Goal: Information Seeking & Learning: Learn about a topic

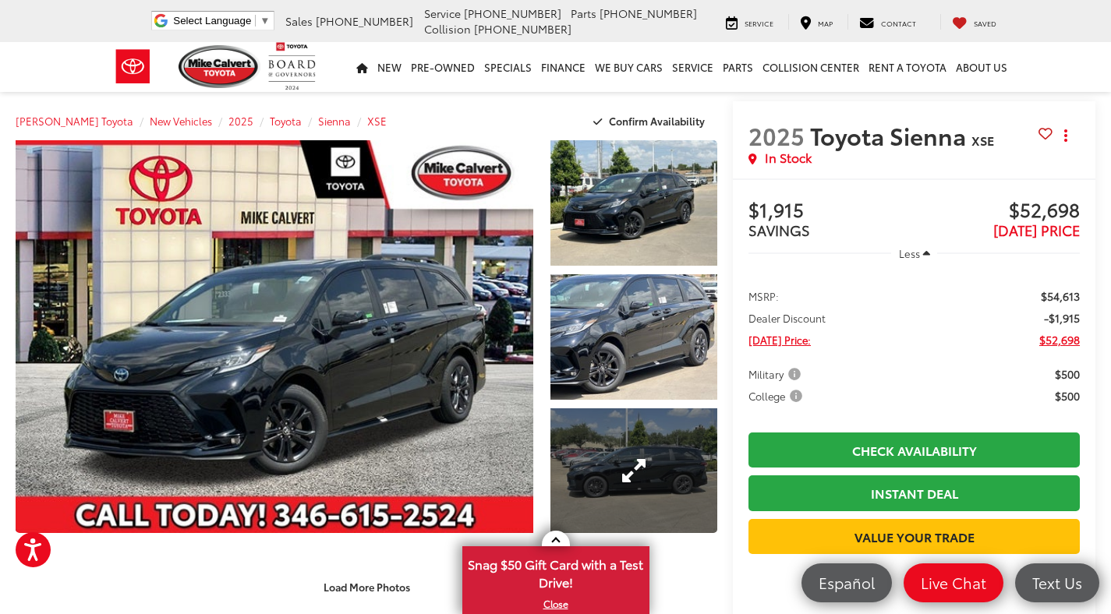
click at [616, 511] on link "Expand Photo 3" at bounding box center [633, 472] width 167 height 126
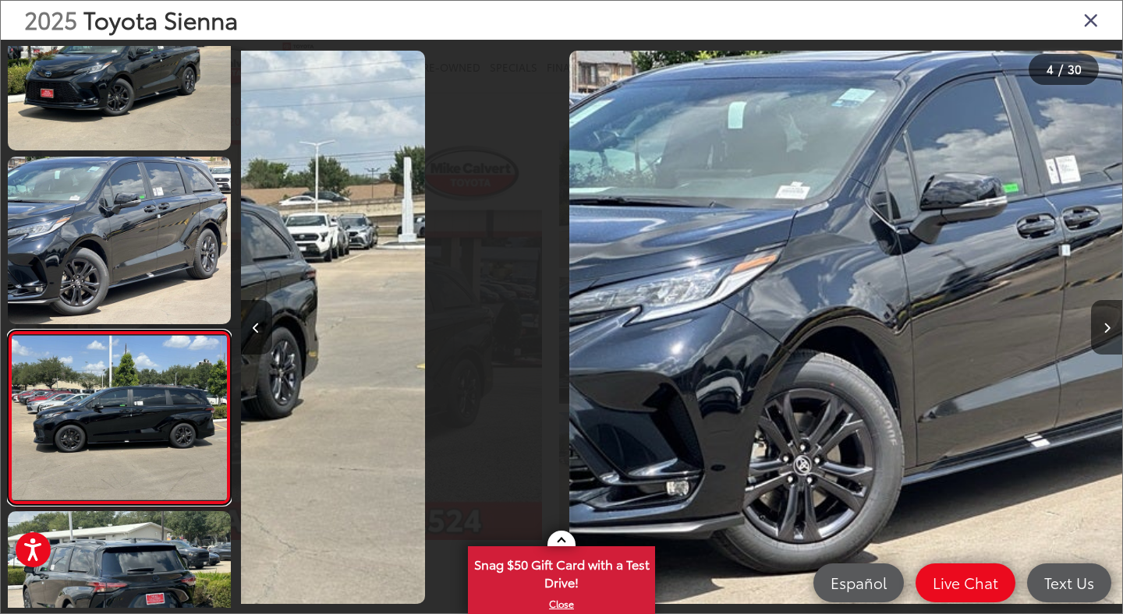
scroll to position [372, 0]
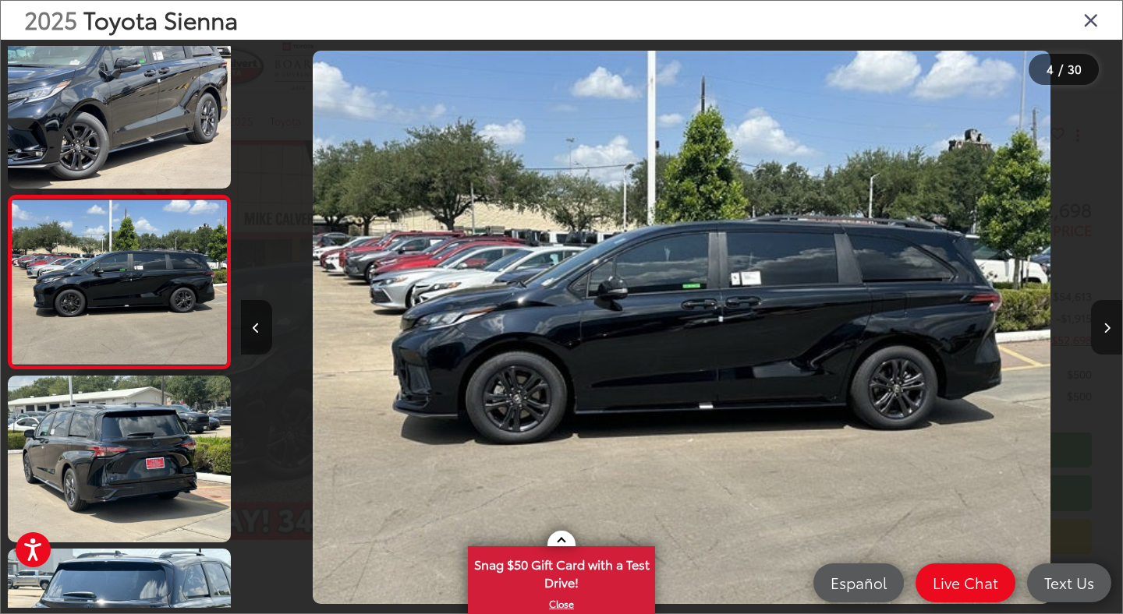
click at [1103, 331] on icon "Next image" at bounding box center [1106, 328] width 7 height 11
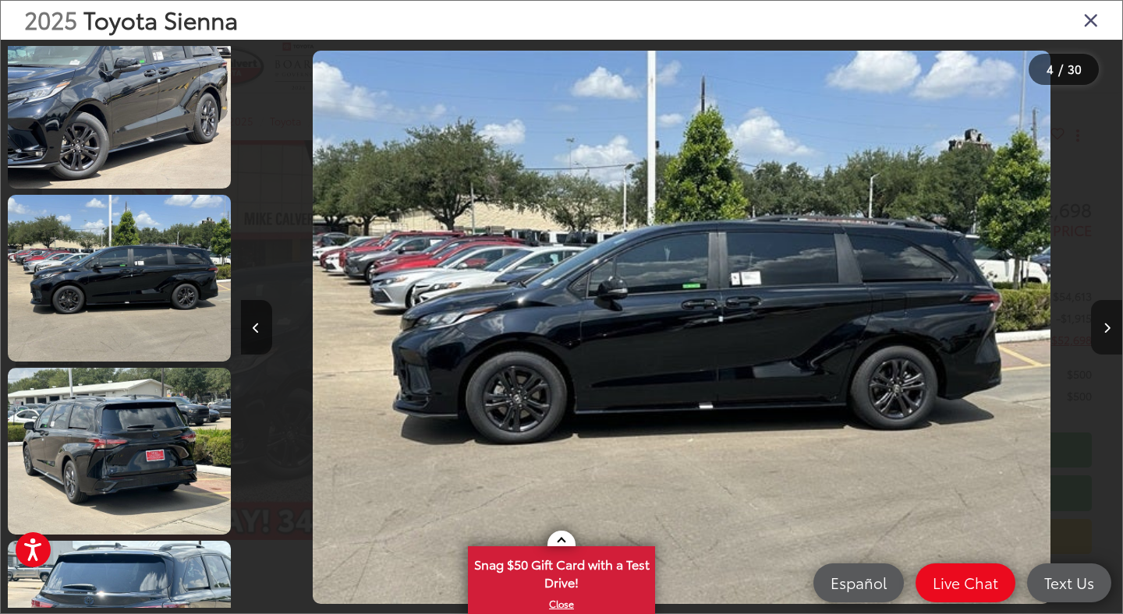
scroll to position [545, 0]
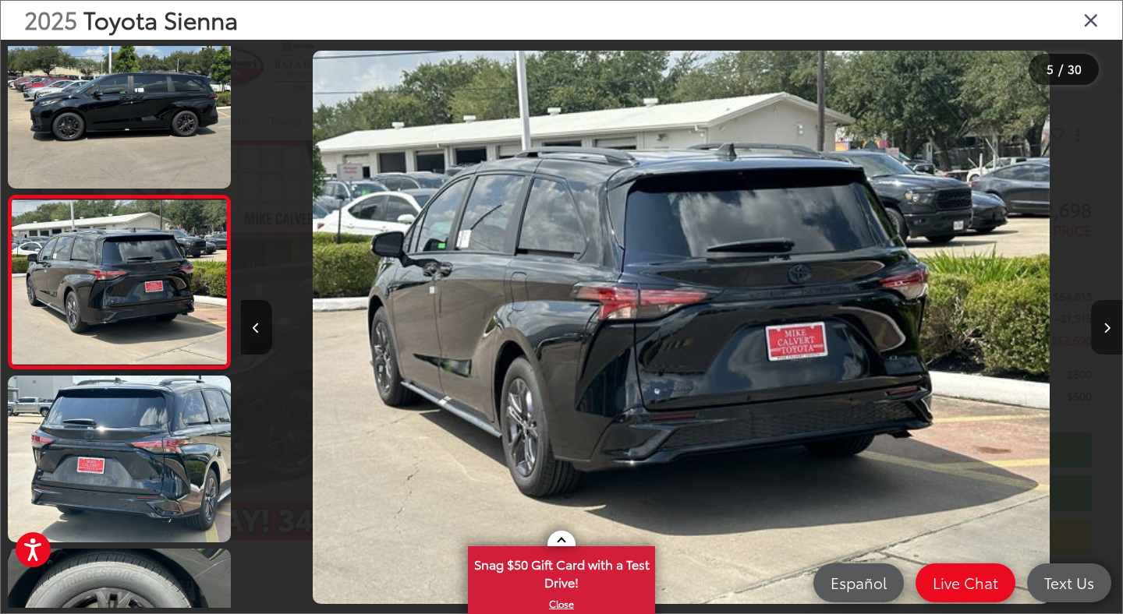
click at [1103, 331] on icon "Next image" at bounding box center [1106, 328] width 7 height 11
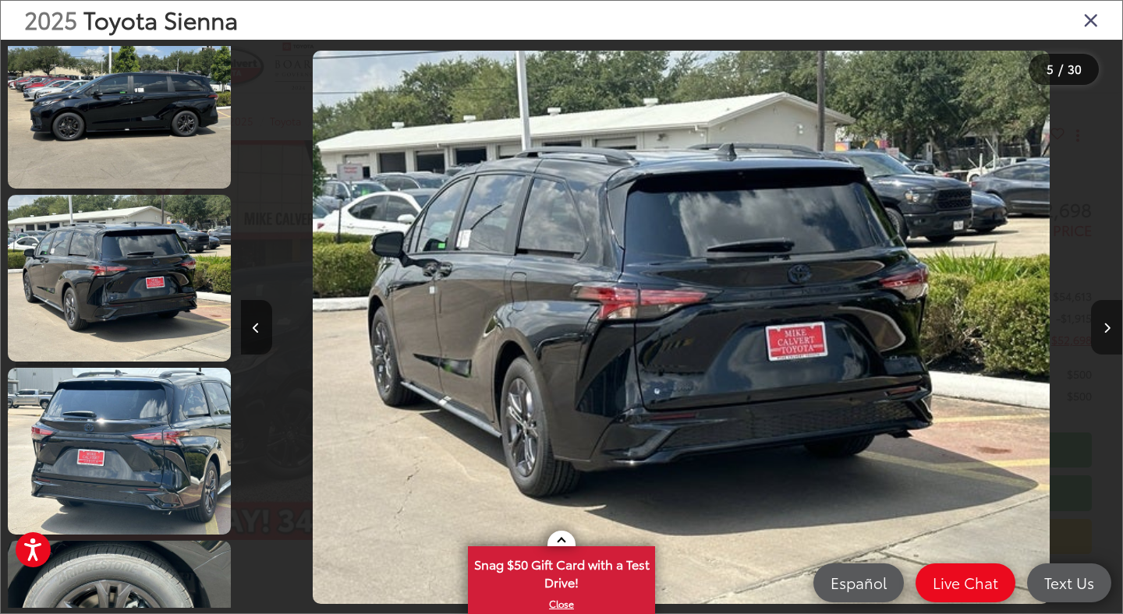
scroll to position [718, 0]
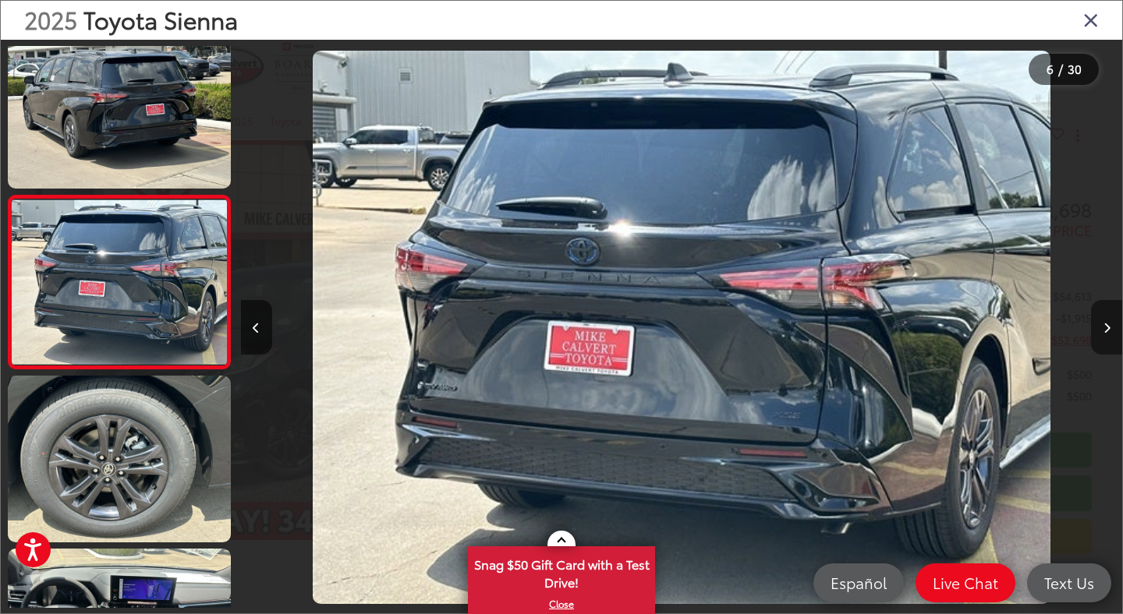
click at [1103, 331] on icon "Next image" at bounding box center [1106, 328] width 7 height 11
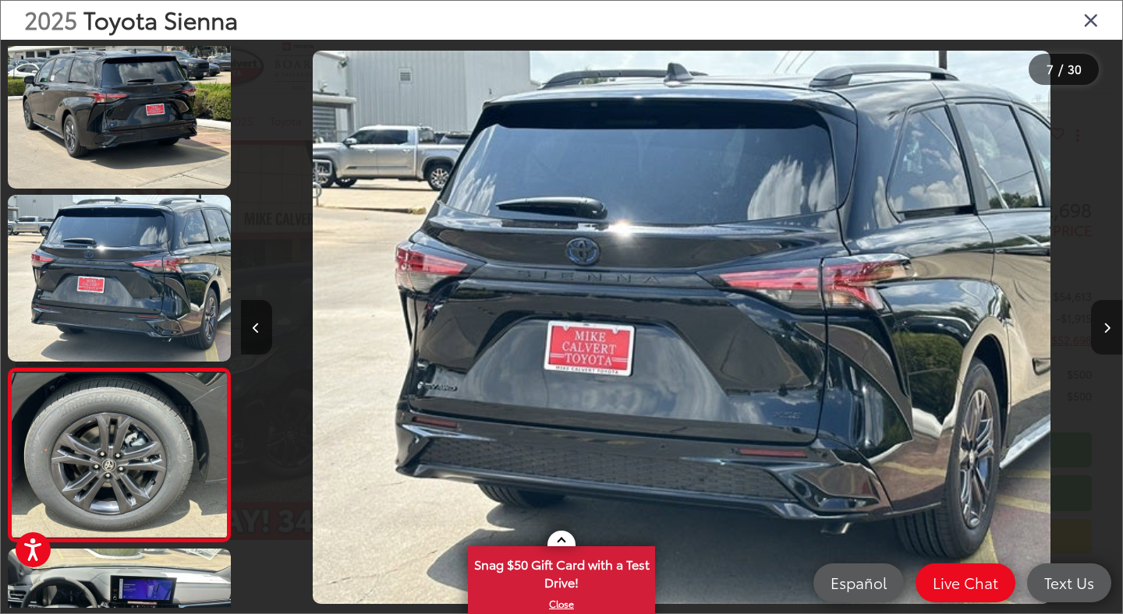
scroll to position [891, 0]
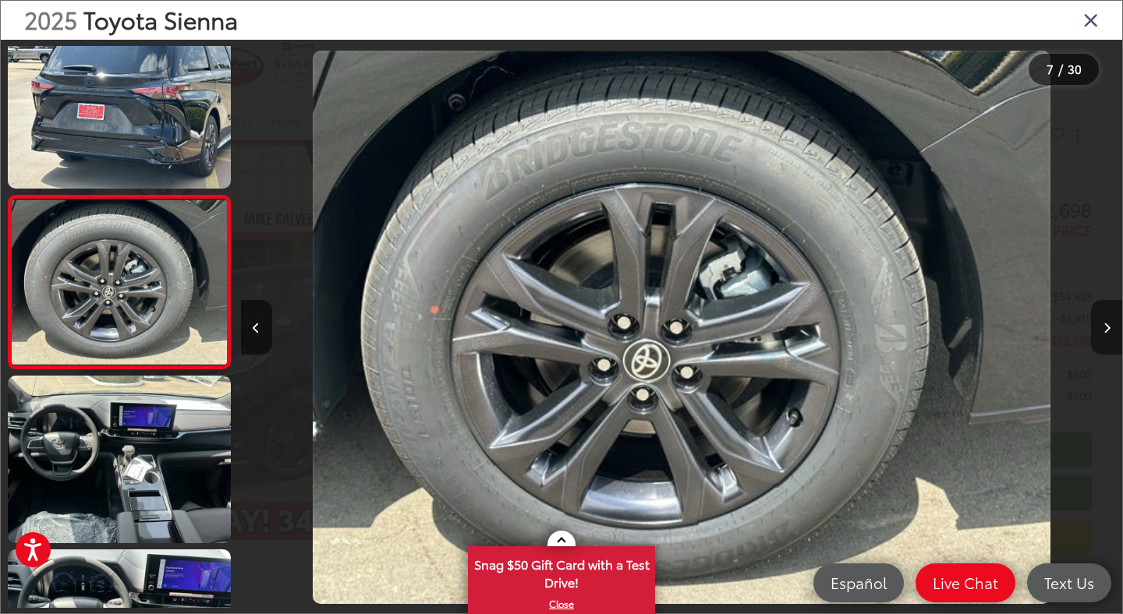
click at [1103, 331] on icon "Next image" at bounding box center [1106, 328] width 7 height 11
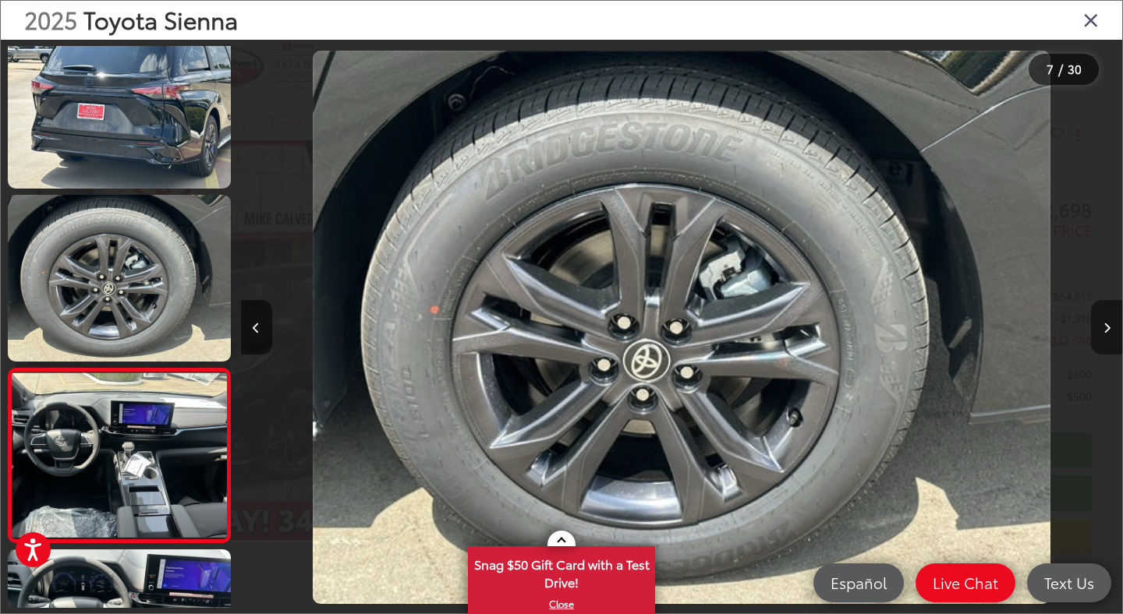
scroll to position [1064, 0]
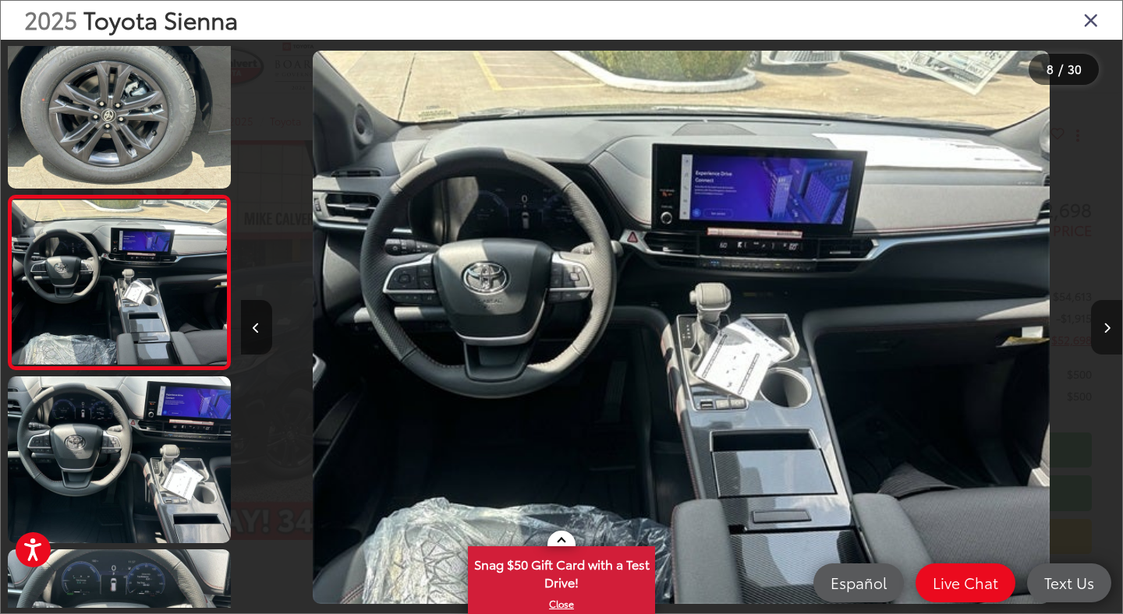
click at [1103, 331] on icon "Next image" at bounding box center [1106, 328] width 7 height 11
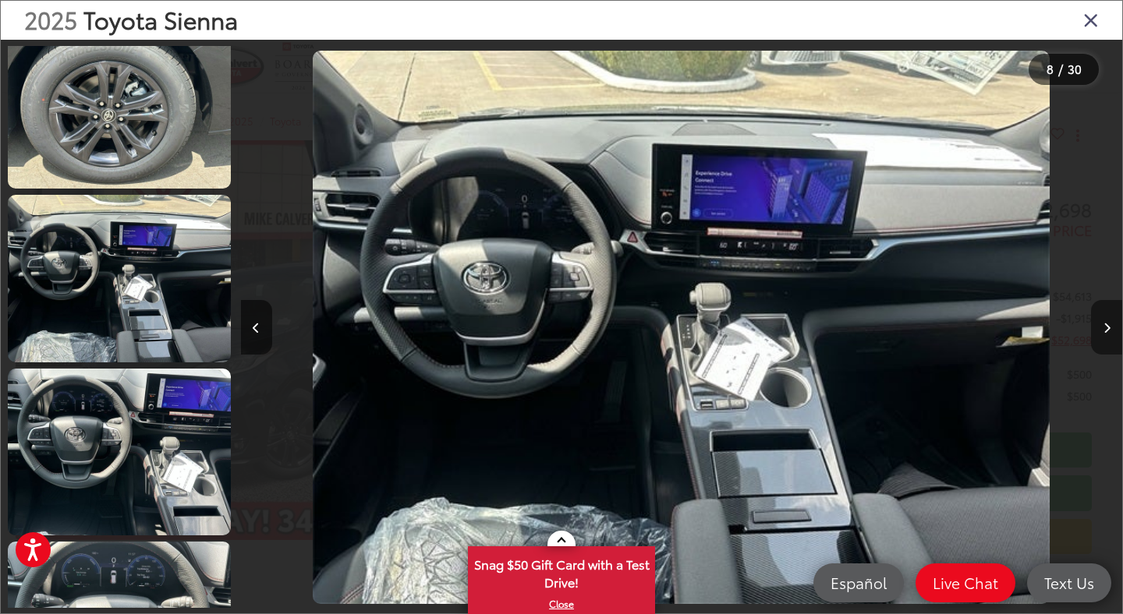
scroll to position [1238, 0]
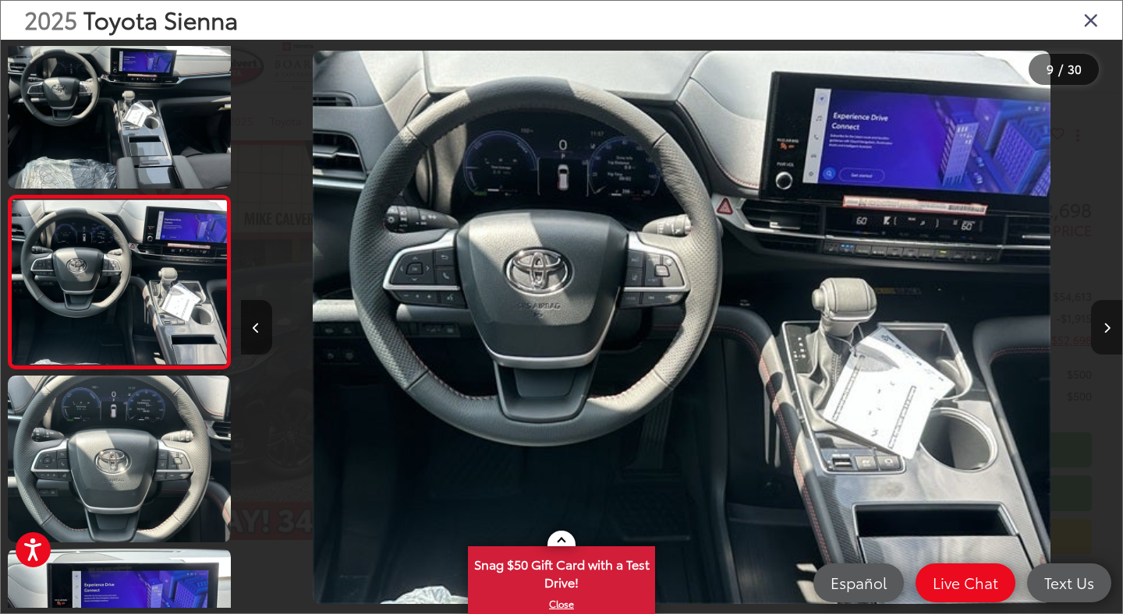
click at [1103, 331] on icon "Next image" at bounding box center [1106, 328] width 7 height 11
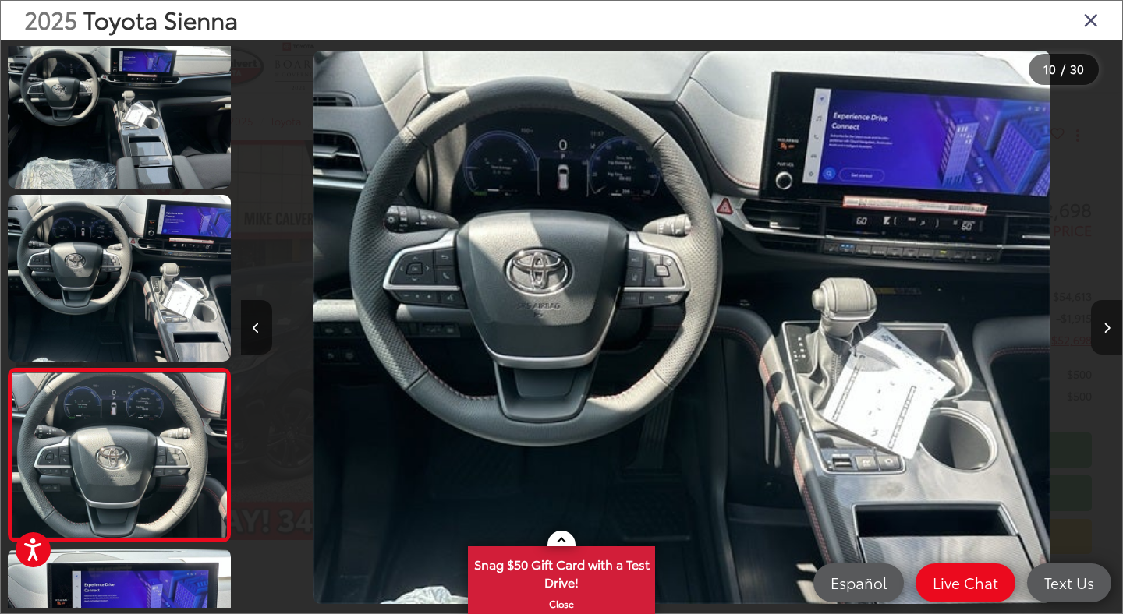
scroll to position [1411, 0]
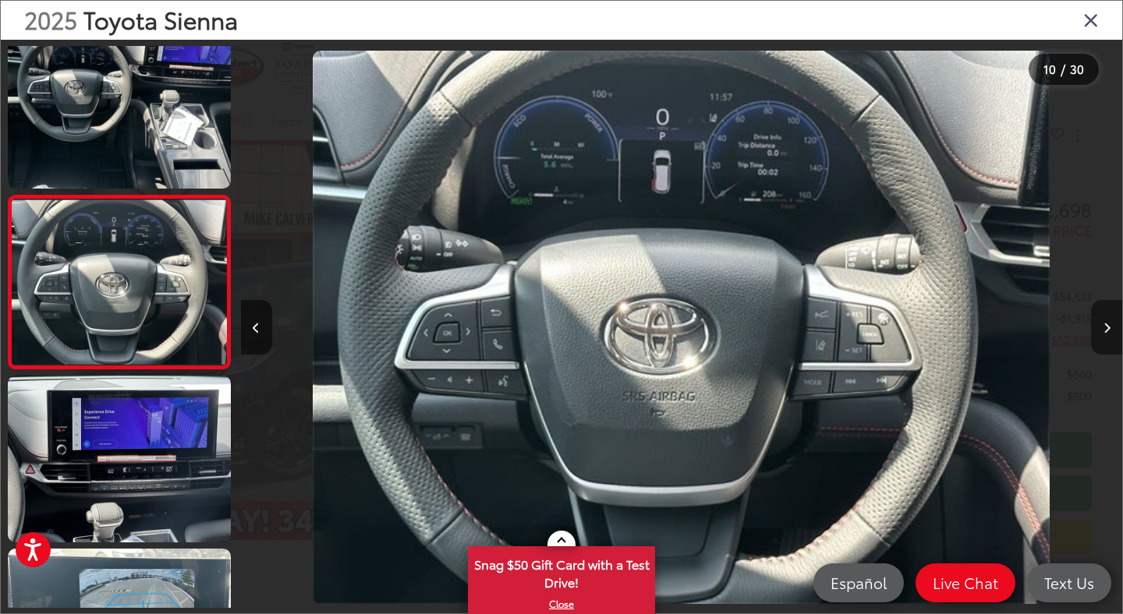
click at [1103, 331] on icon "Next image" at bounding box center [1106, 328] width 7 height 11
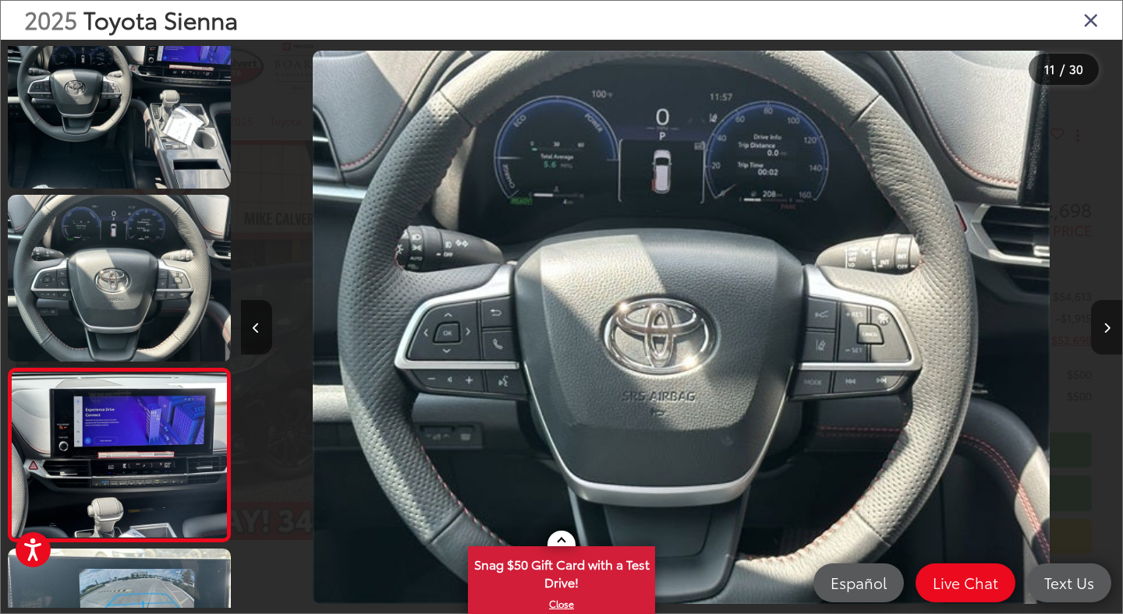
scroll to position [1584, 0]
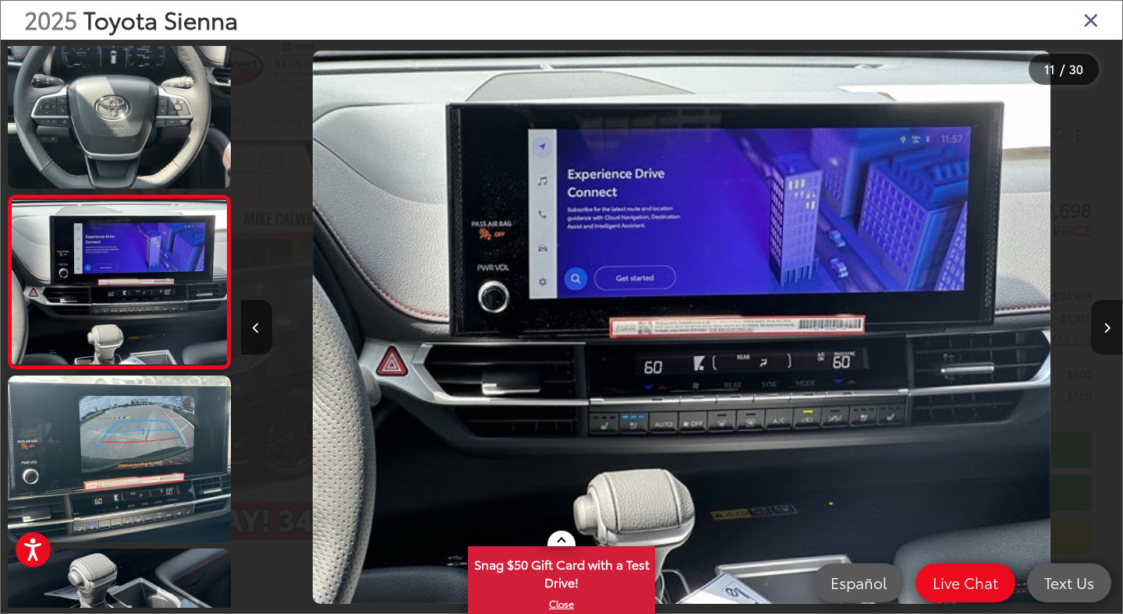
click at [1103, 331] on icon "Next image" at bounding box center [1106, 328] width 7 height 11
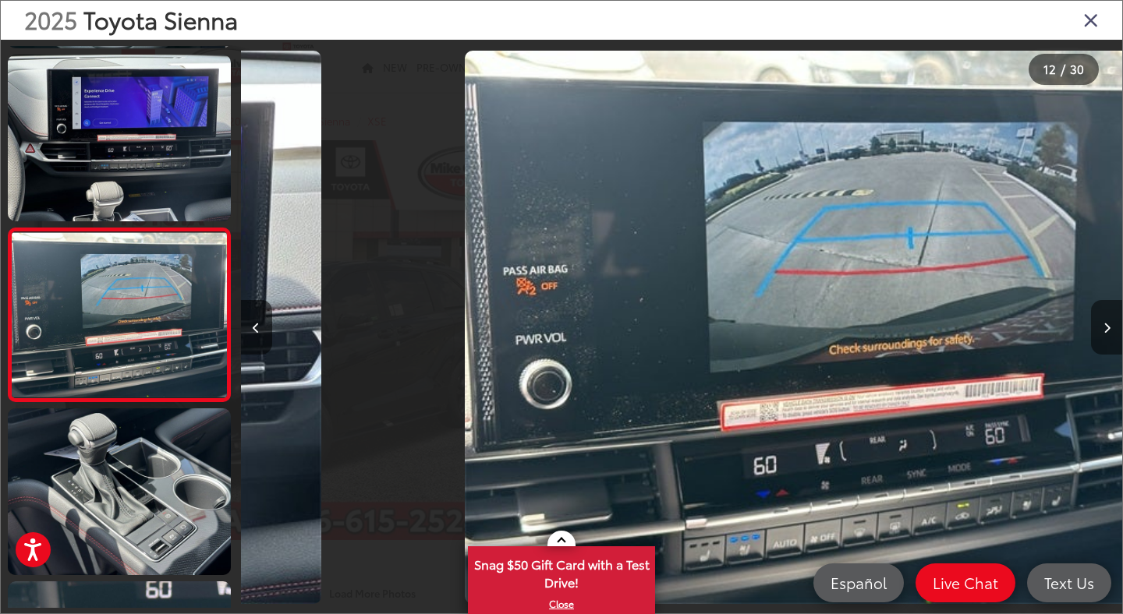
scroll to position [1757, 0]
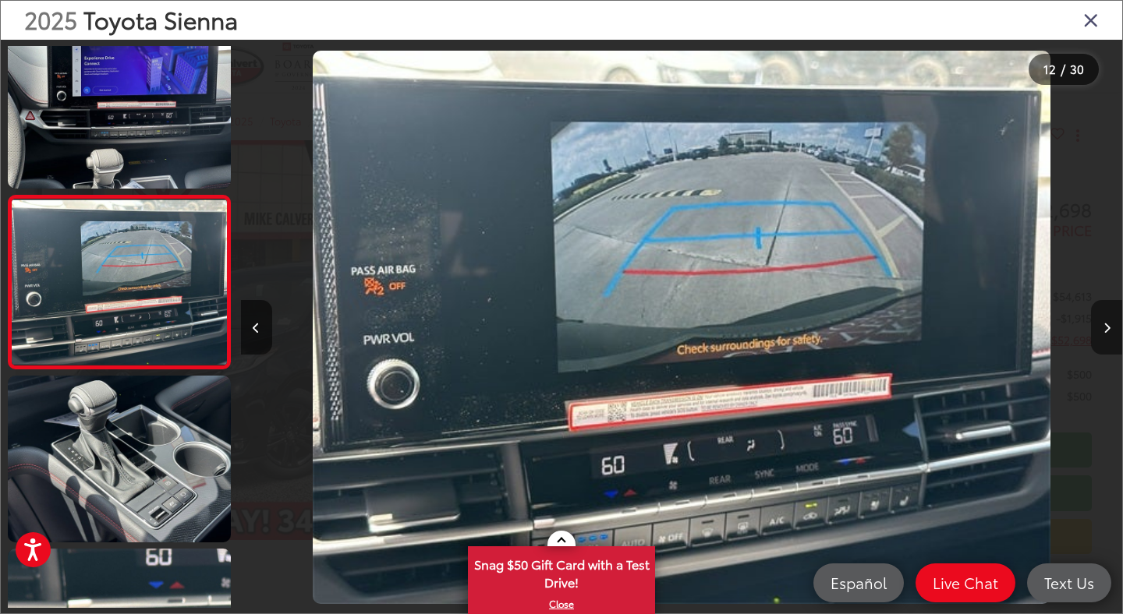
click at [1103, 331] on icon "Next image" at bounding box center [1106, 328] width 7 height 11
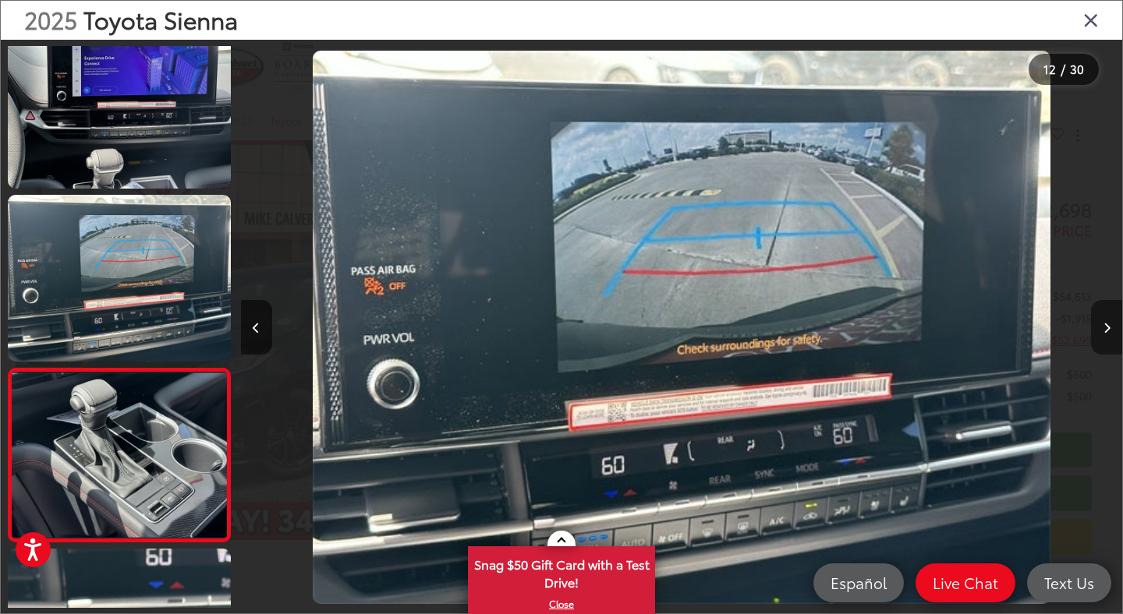
scroll to position [1930, 0]
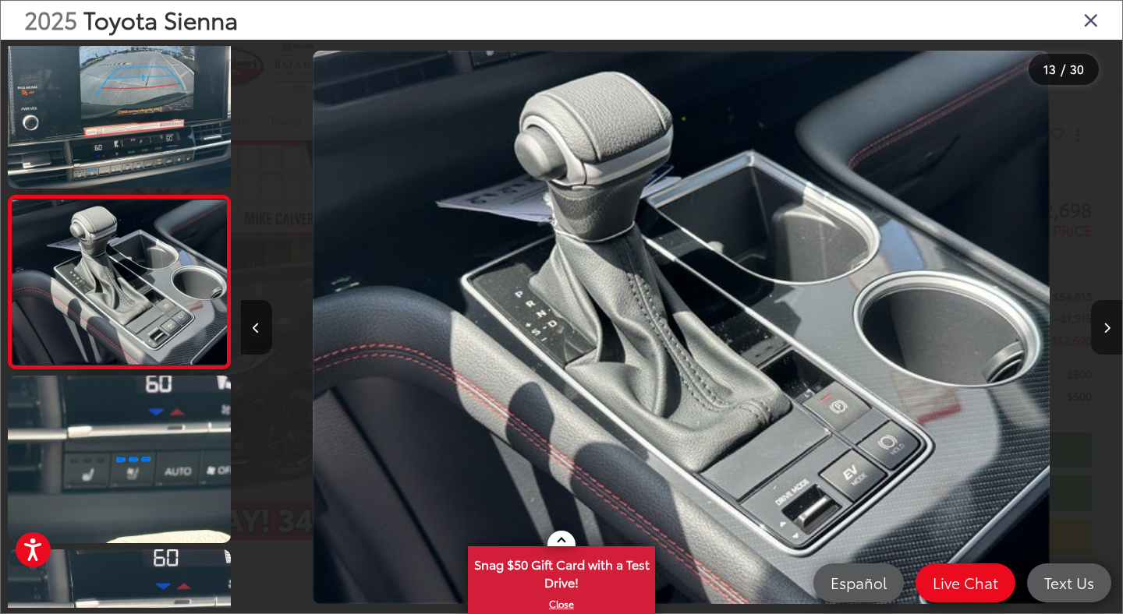
click at [1103, 331] on icon "Next image" at bounding box center [1106, 328] width 7 height 11
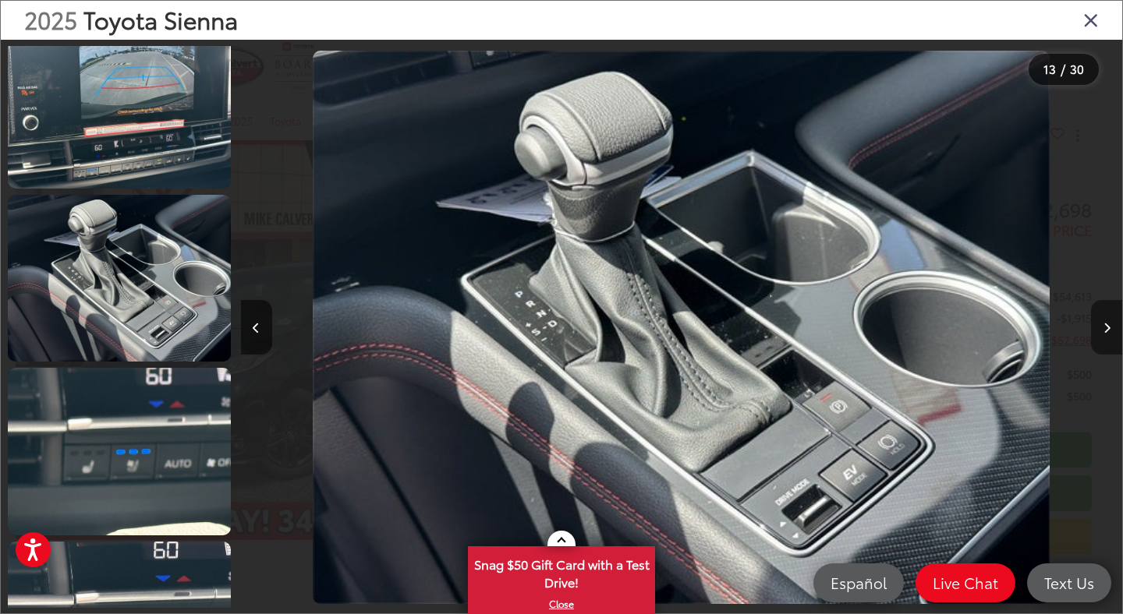
scroll to position [2103, 0]
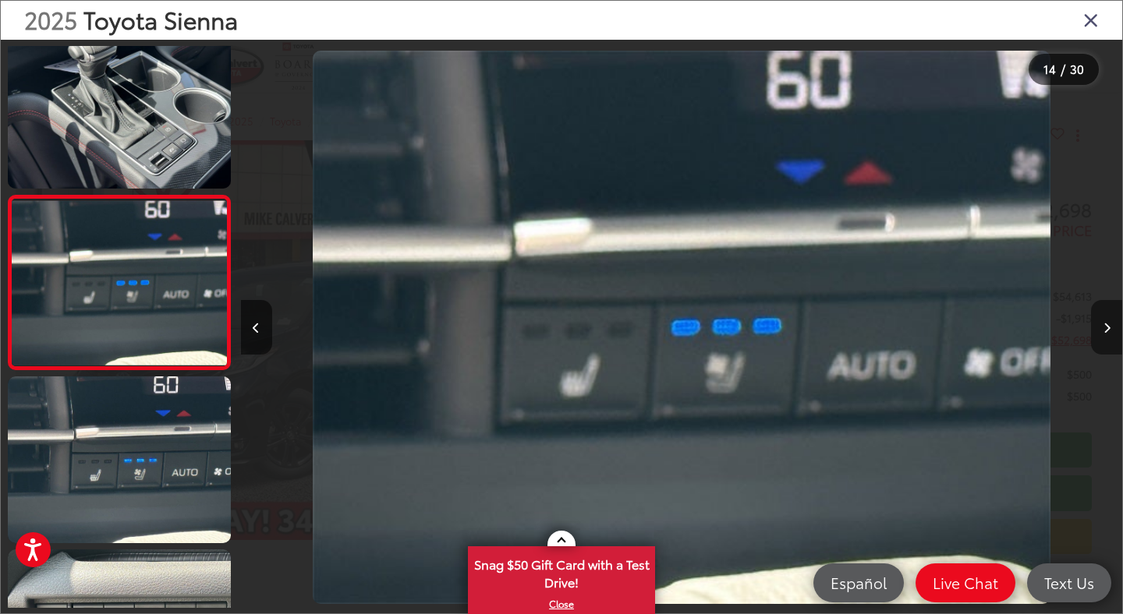
click at [1103, 331] on icon "Next image" at bounding box center [1106, 328] width 7 height 11
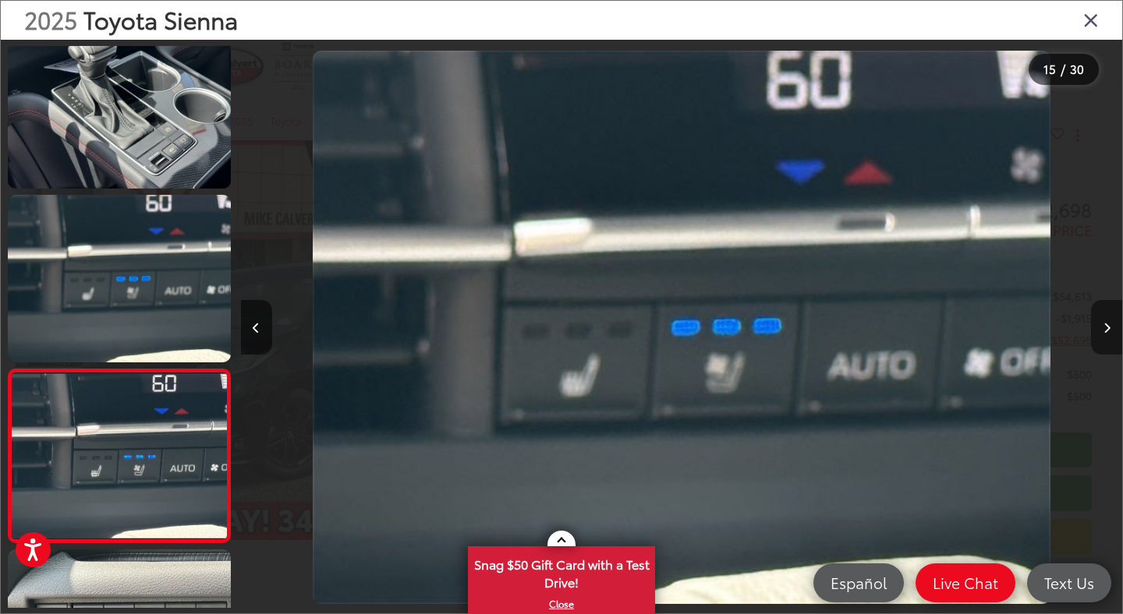
scroll to position [2277, 0]
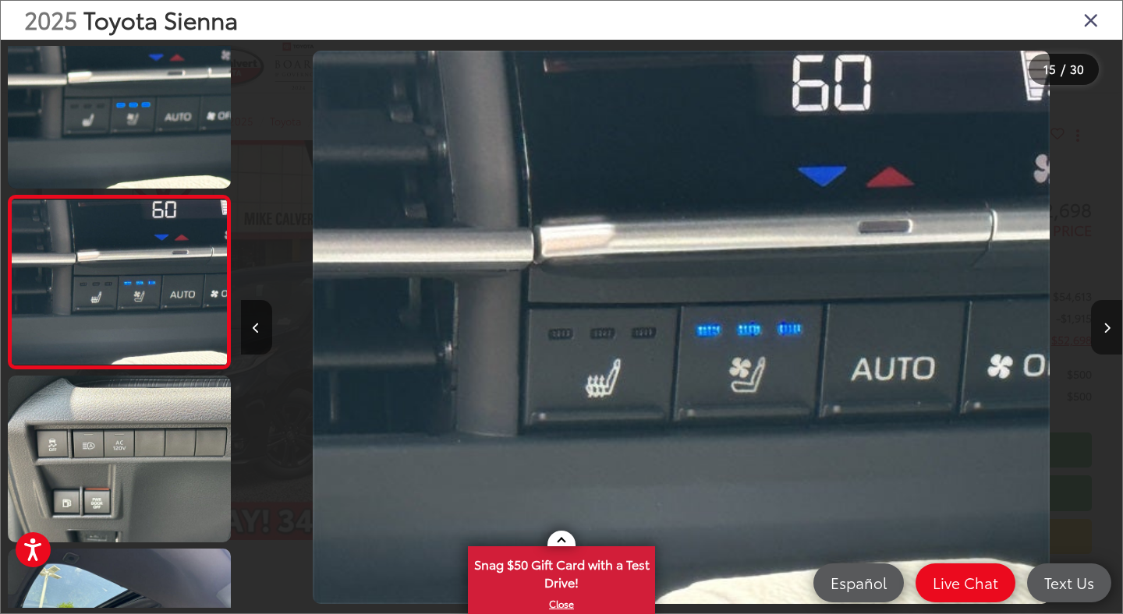
click at [1103, 331] on icon "Next image" at bounding box center [1106, 328] width 7 height 11
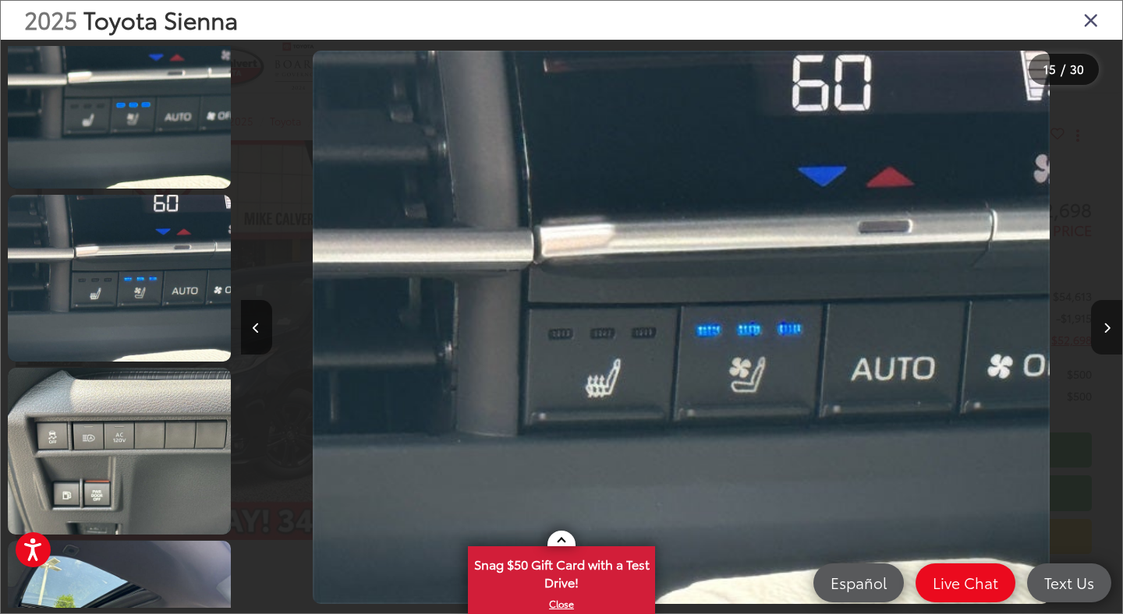
scroll to position [0, 0]
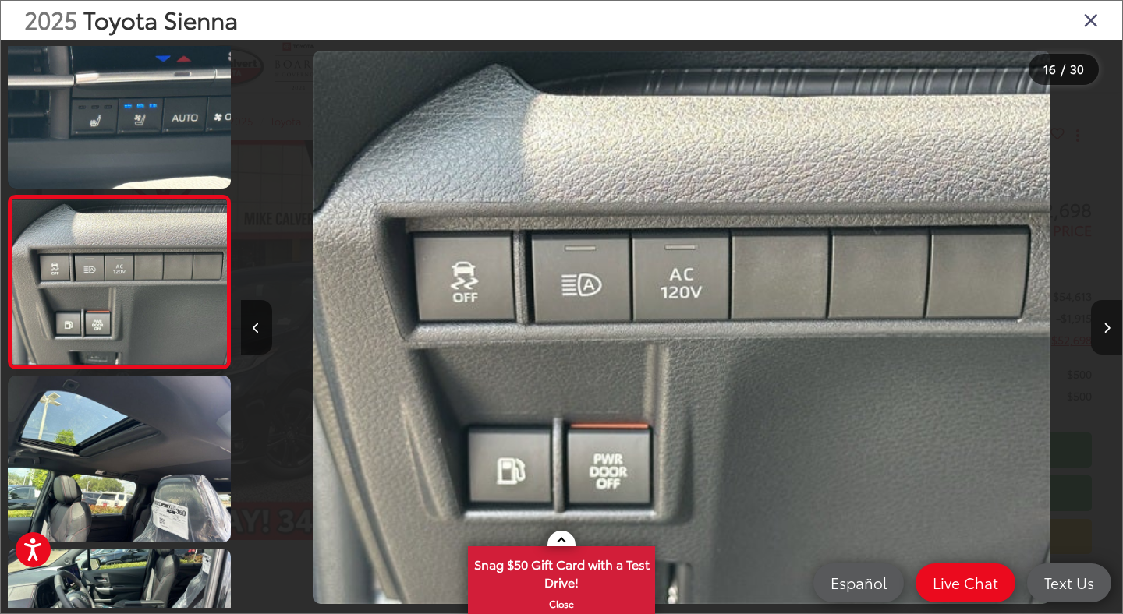
click at [1103, 331] on icon "Next image" at bounding box center [1106, 328] width 7 height 11
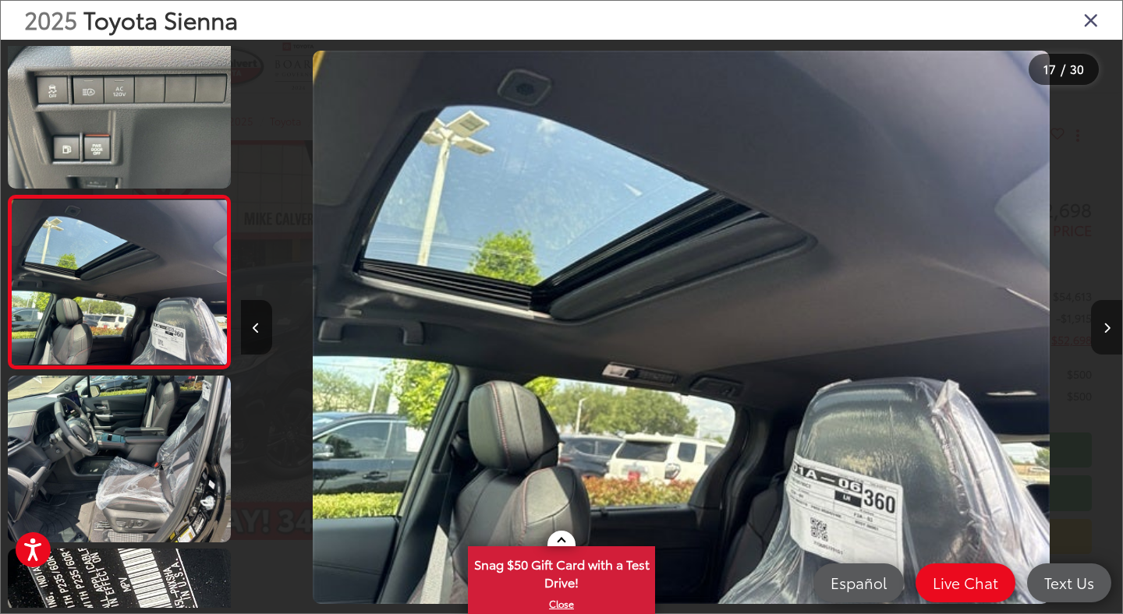
click at [1103, 331] on icon "Next image" at bounding box center [1106, 328] width 7 height 11
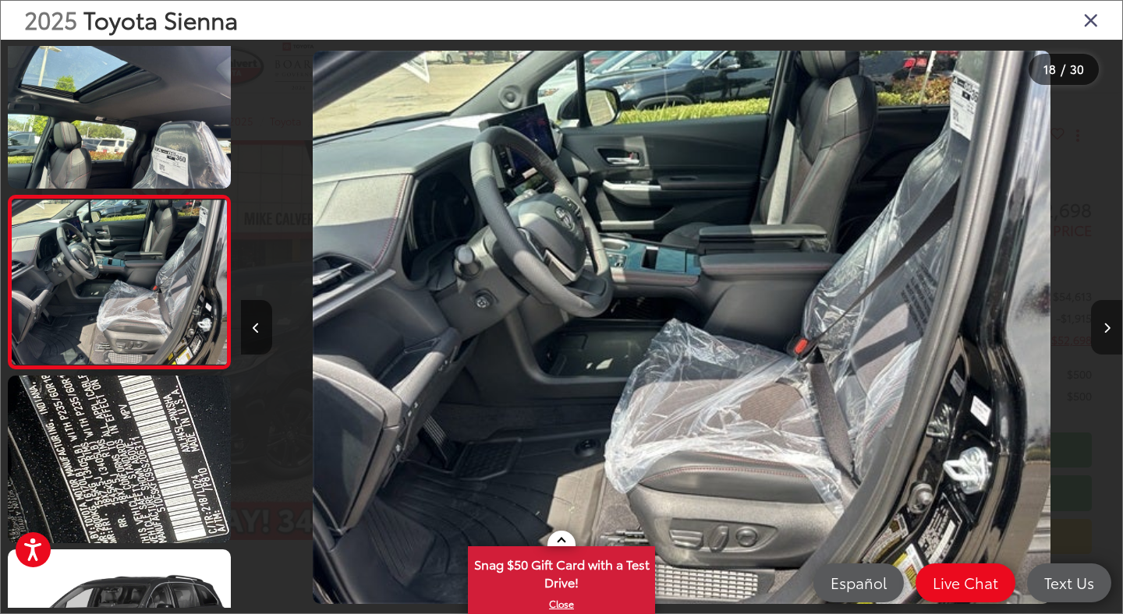
click at [1103, 331] on icon "Next image" at bounding box center [1106, 328] width 7 height 11
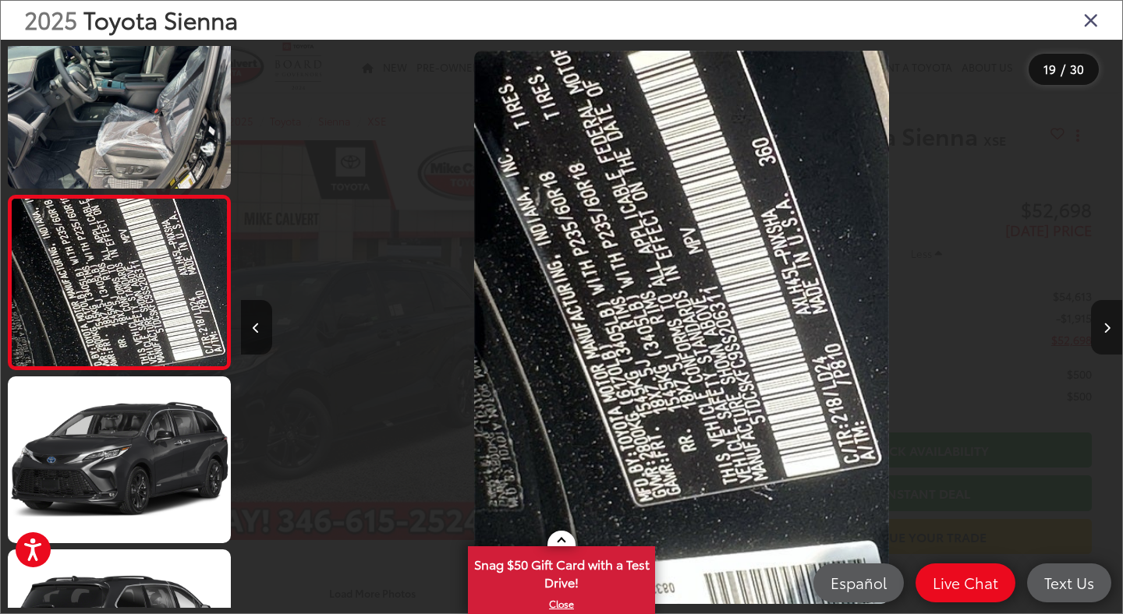
click at [1103, 331] on icon "Next image" at bounding box center [1106, 328] width 7 height 11
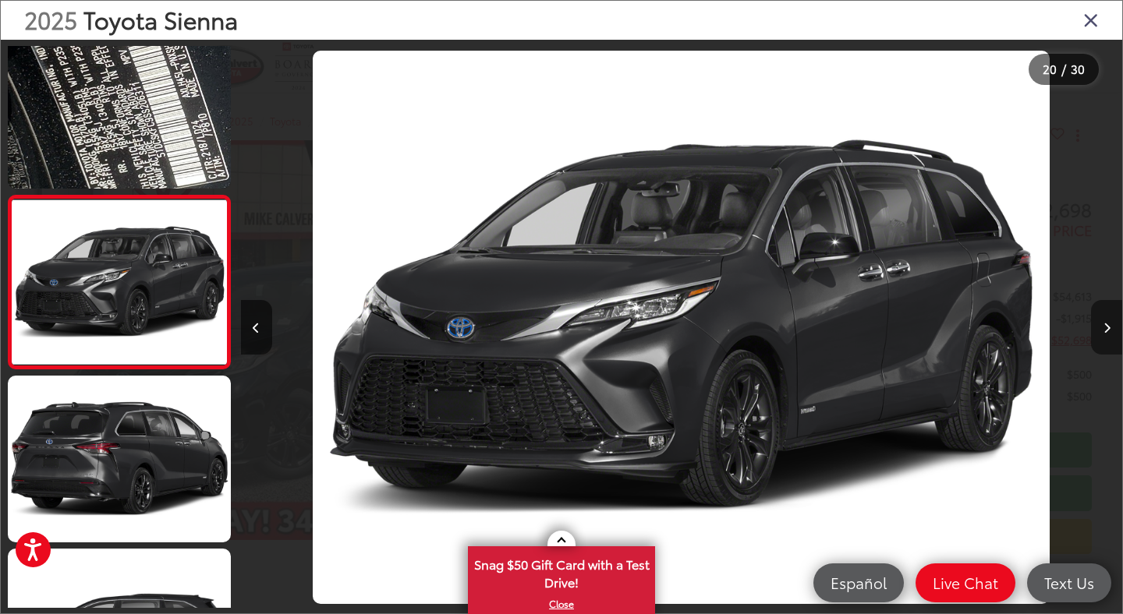
click at [1103, 331] on icon "Next image" at bounding box center [1106, 328] width 7 height 11
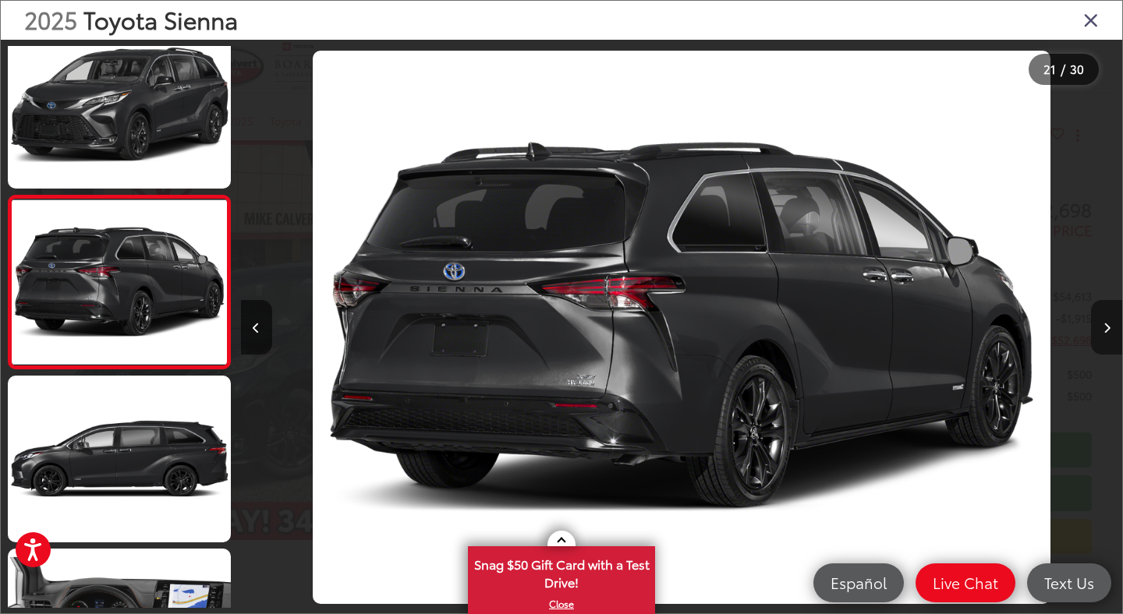
click at [1109, 334] on button "Next image" at bounding box center [1106, 327] width 31 height 55
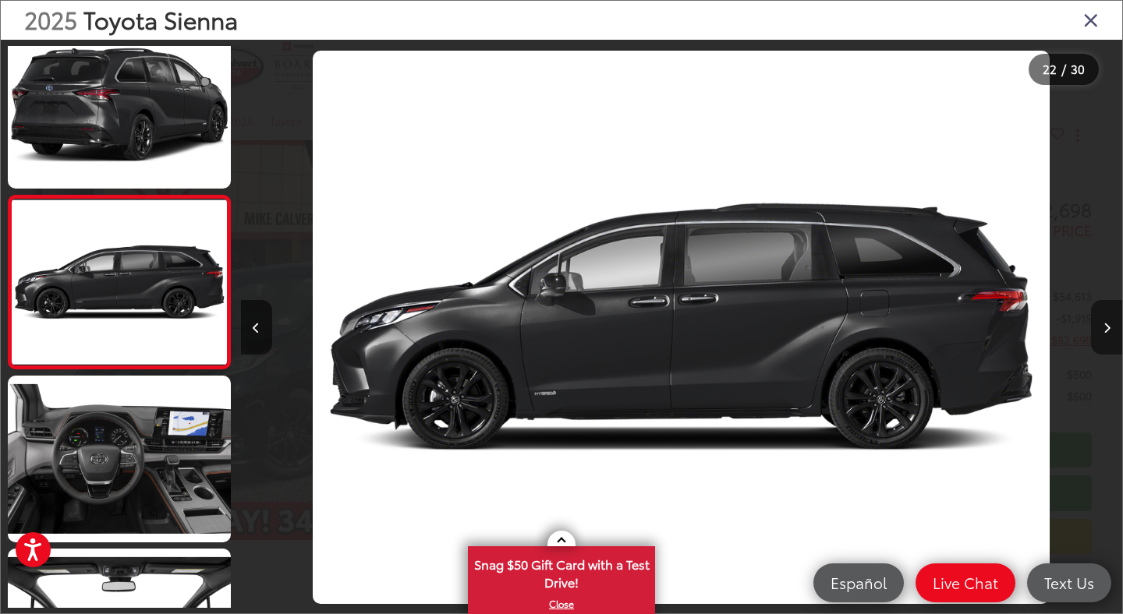
click at [1109, 334] on button "Next image" at bounding box center [1106, 327] width 31 height 55
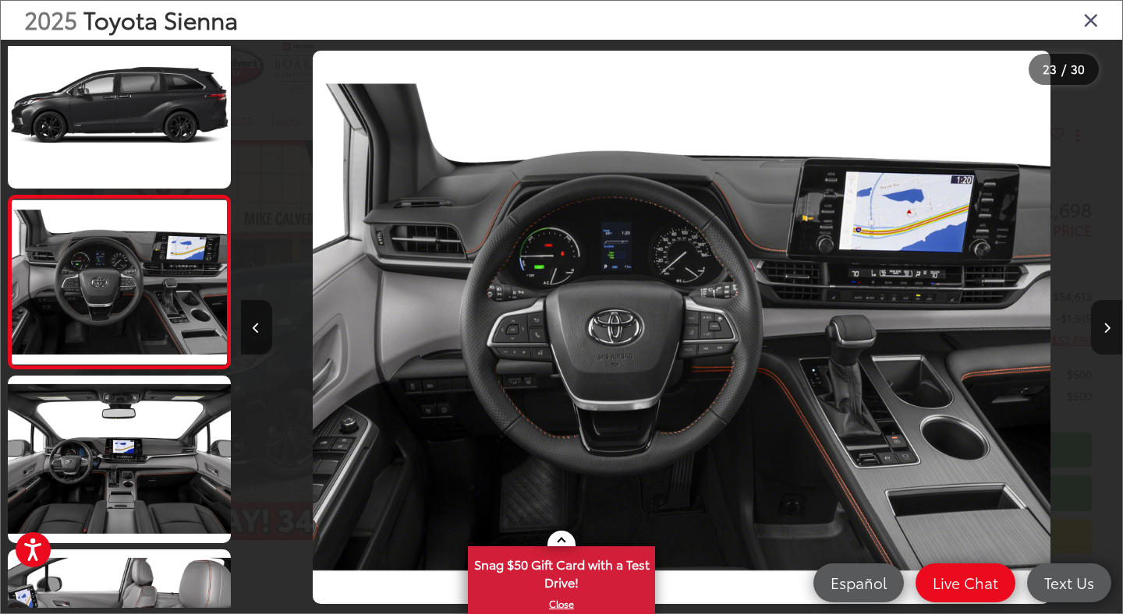
click at [1109, 334] on button "Next image" at bounding box center [1106, 327] width 31 height 55
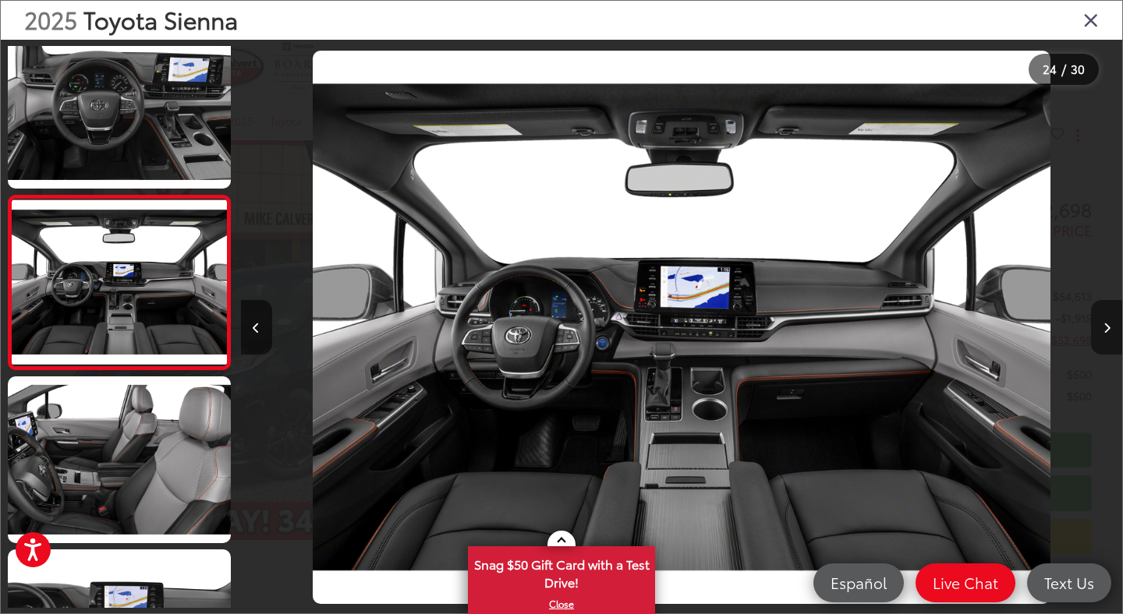
click at [1109, 334] on button "Next image" at bounding box center [1106, 327] width 31 height 55
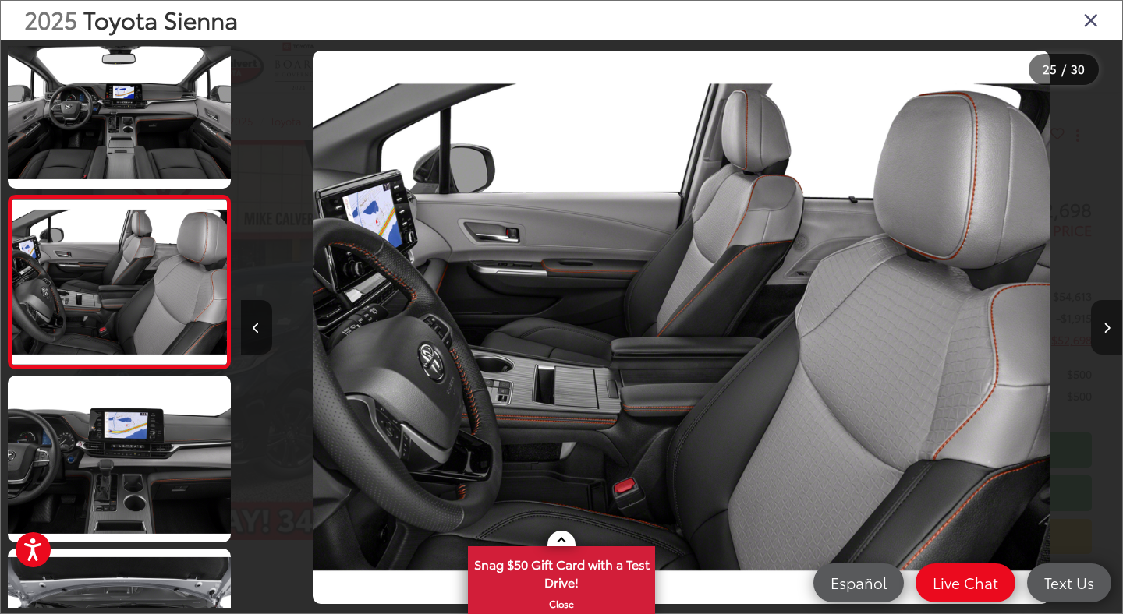
click at [1109, 334] on button "Next image" at bounding box center [1106, 327] width 31 height 55
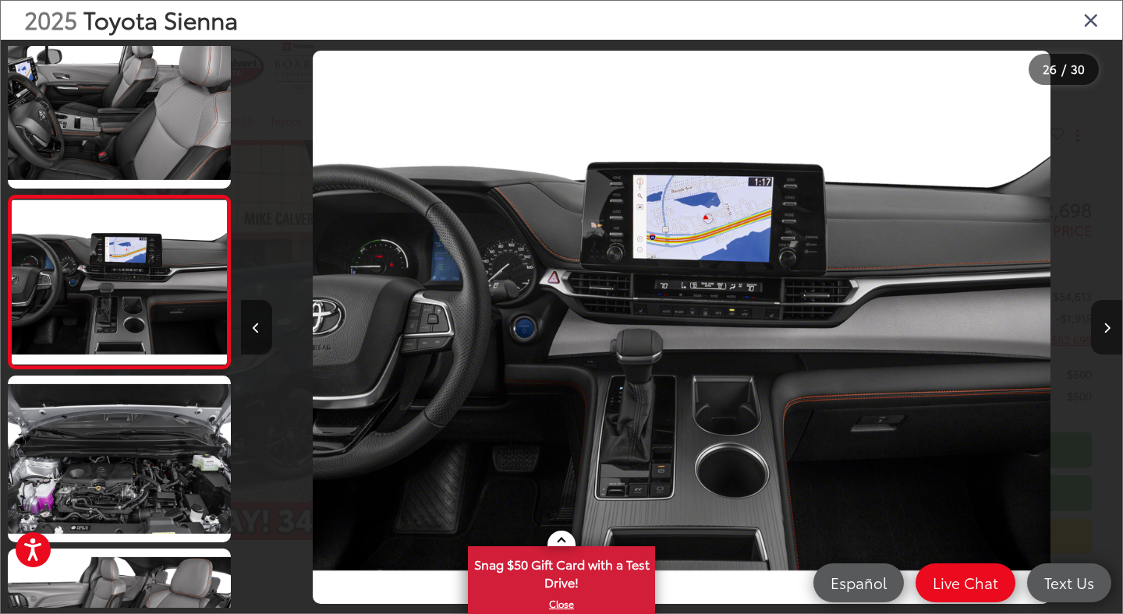
click at [1109, 334] on button "Next image" at bounding box center [1106, 327] width 31 height 55
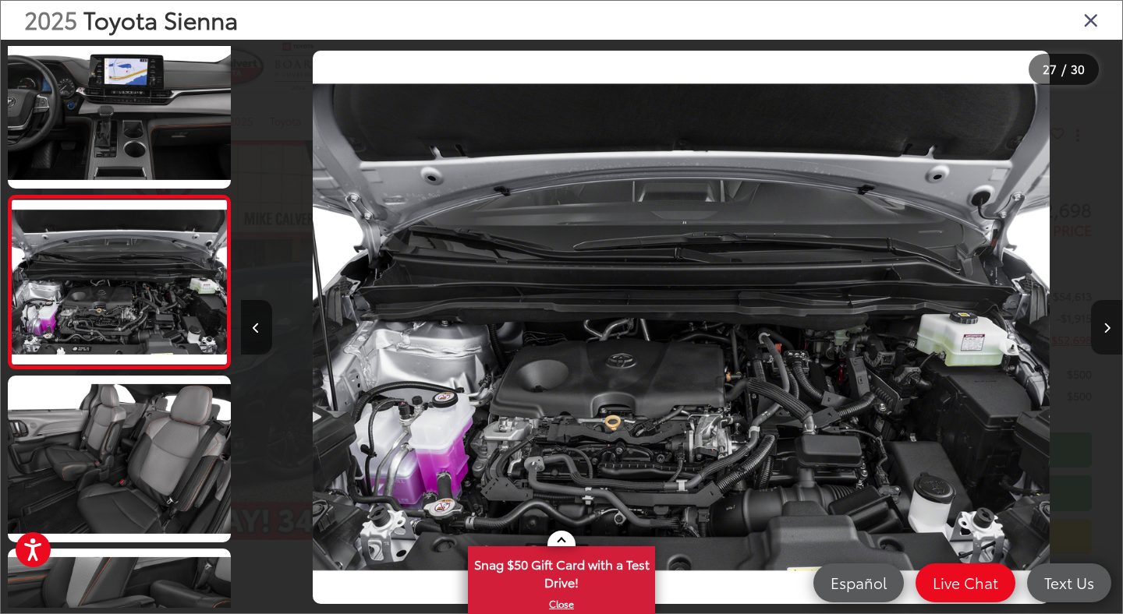
click at [1109, 334] on button "Next image" at bounding box center [1106, 327] width 31 height 55
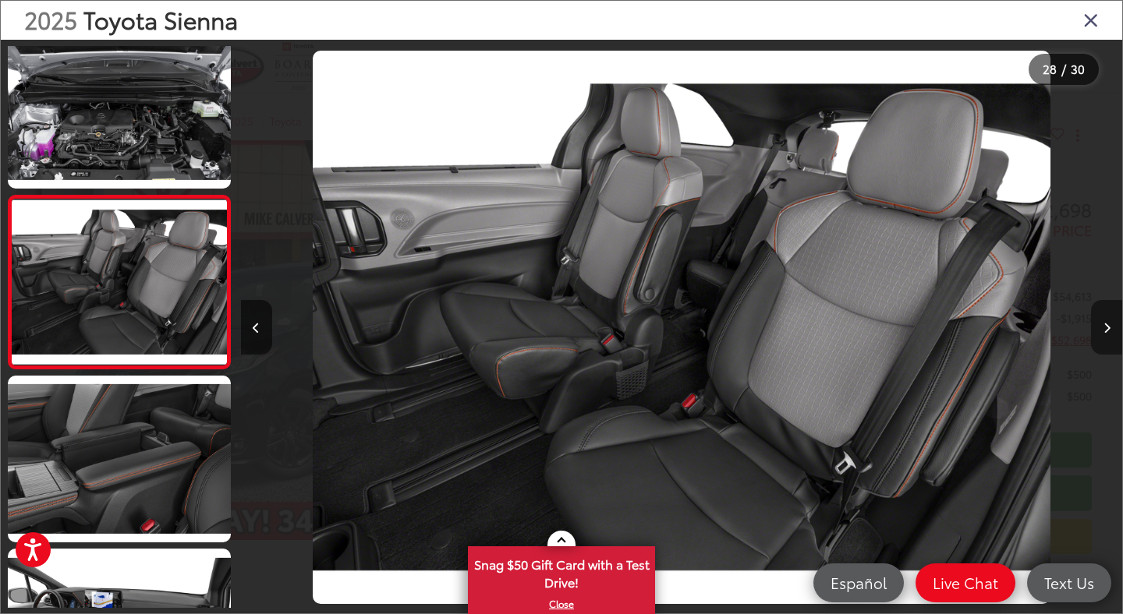
click at [1109, 334] on button "Next image" at bounding box center [1106, 327] width 31 height 55
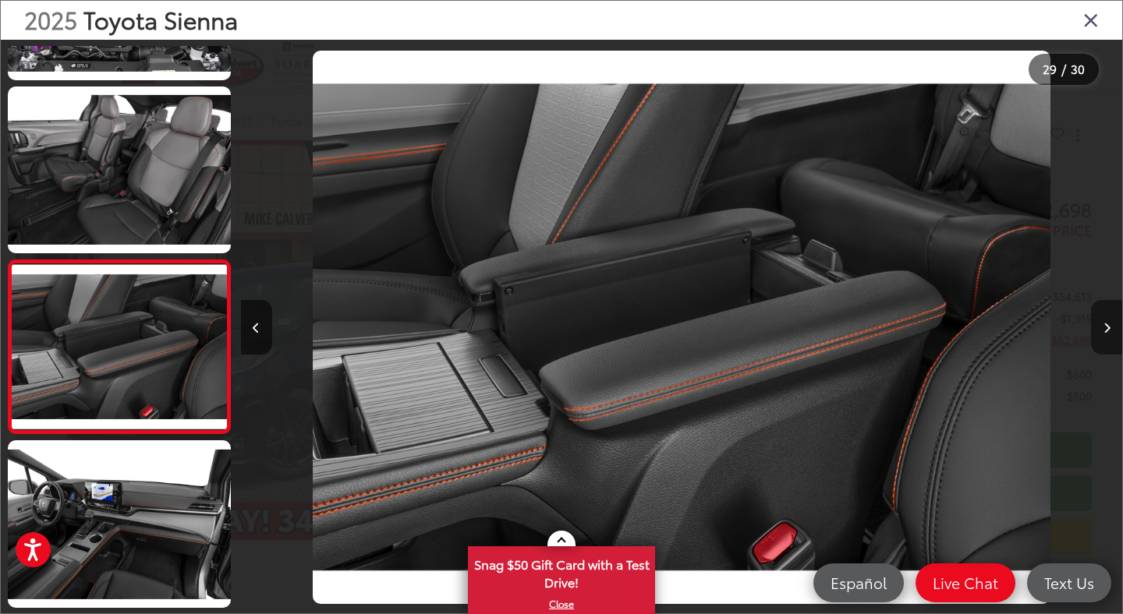
click at [1109, 334] on button "Next image" at bounding box center [1106, 327] width 31 height 55
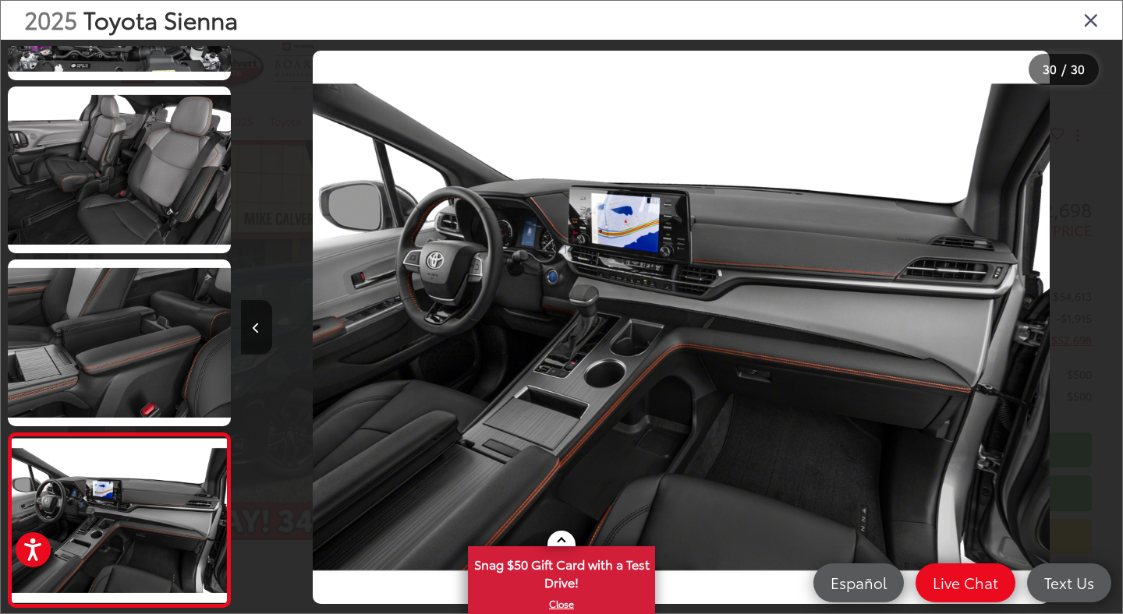
click at [1109, 334] on div at bounding box center [1011, 327] width 221 height 575
click at [1085, 31] on div "2025 Toyota Sienna" at bounding box center [561, 20] width 1121 height 39
click at [1086, 25] on icon "Close gallery" at bounding box center [1091, 19] width 16 height 20
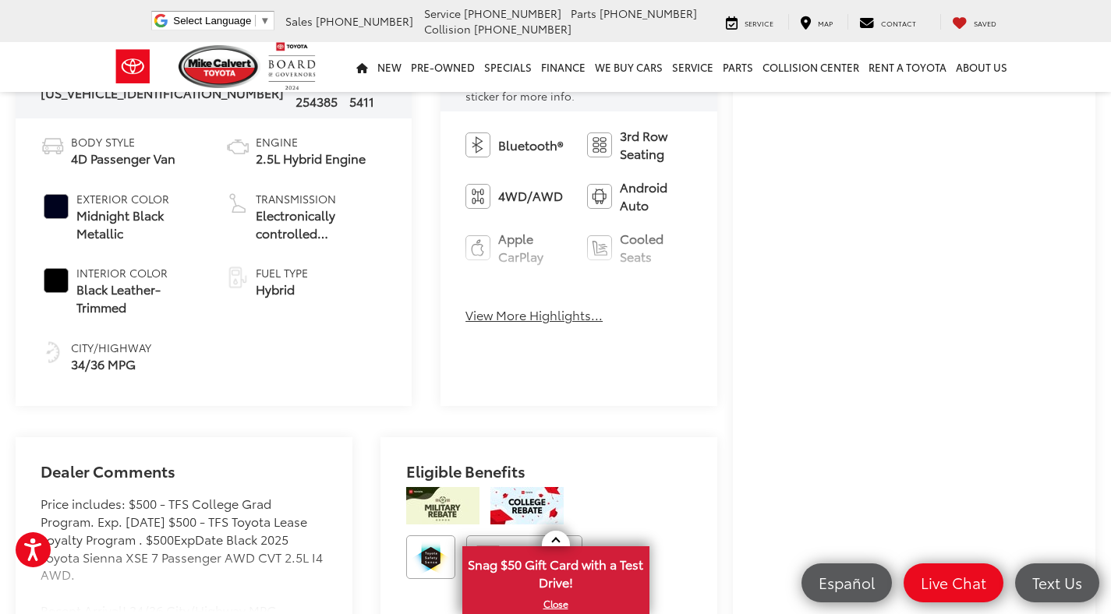
click at [479, 307] on button "View More Highlights..." at bounding box center [533, 315] width 137 height 18
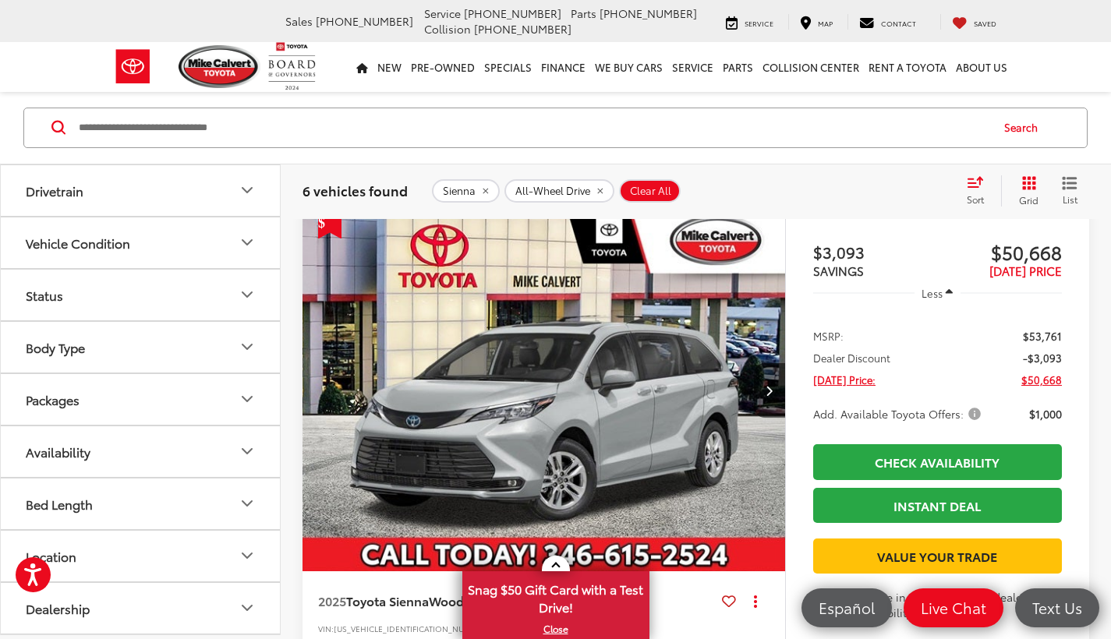
scroll to position [418, 0]
click at [230, 456] on button "Availability" at bounding box center [141, 451] width 281 height 51
click at [91, 555] on label "In Stock (251)" at bounding box center [140, 552] width 239 height 27
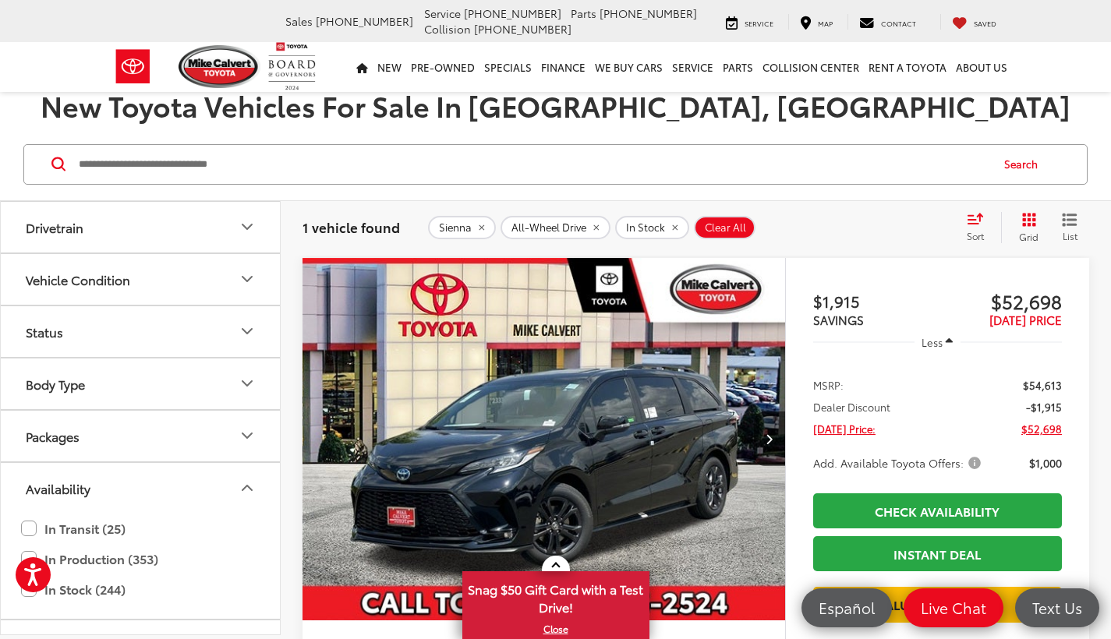
scroll to position [175, 0]
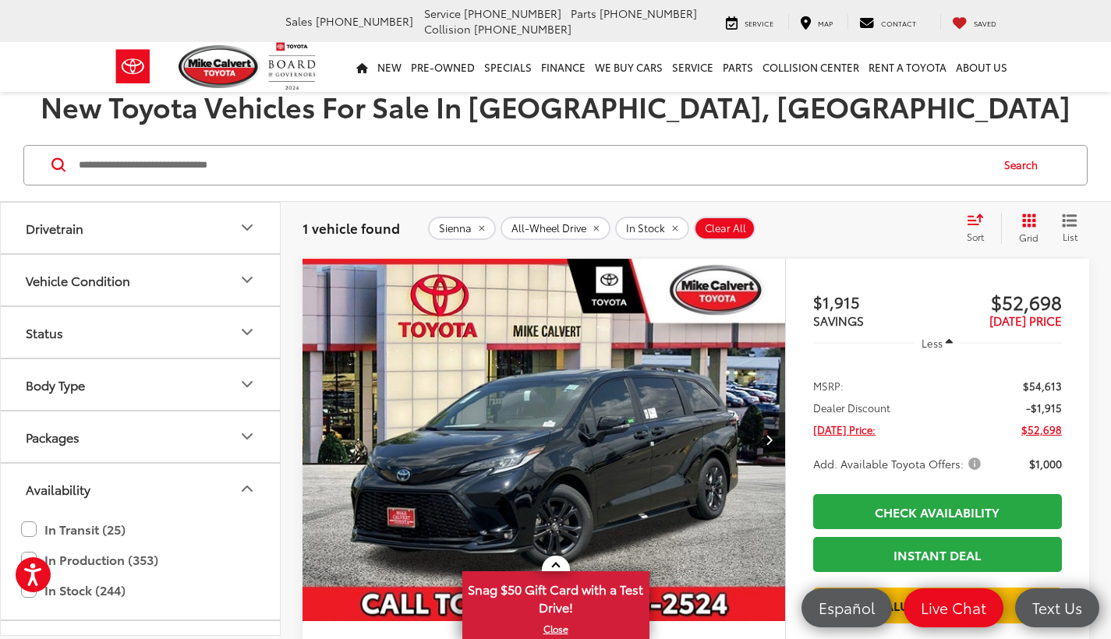
click at [458, 398] on img "2025 Toyota Sienna XSE 0" at bounding box center [544, 440] width 485 height 363
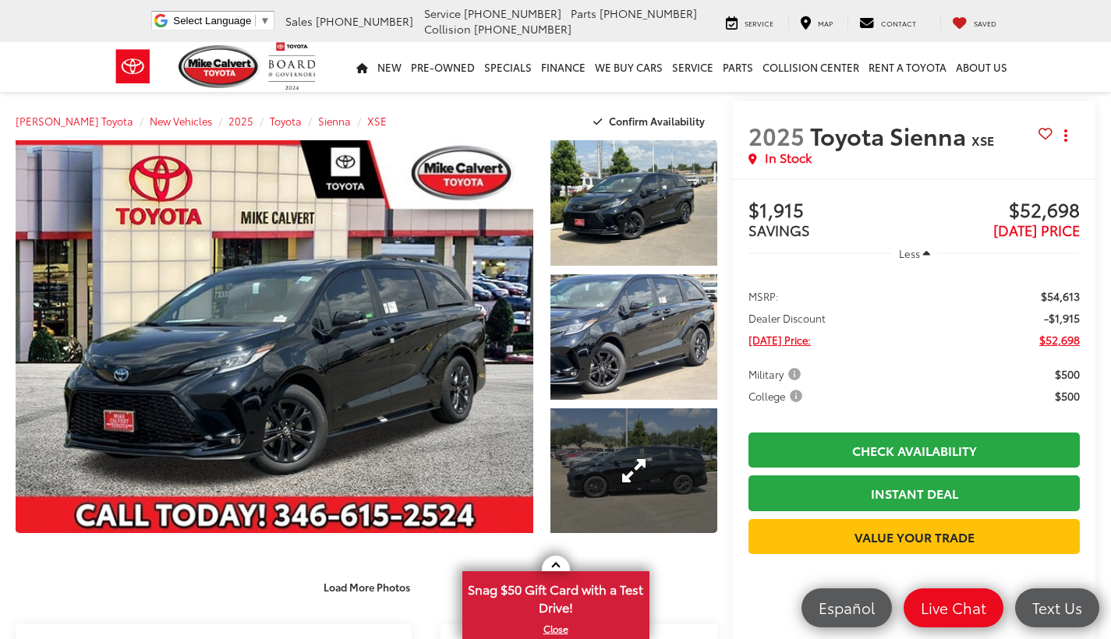
click at [631, 476] on link "Expand Photo 3" at bounding box center [633, 472] width 167 height 126
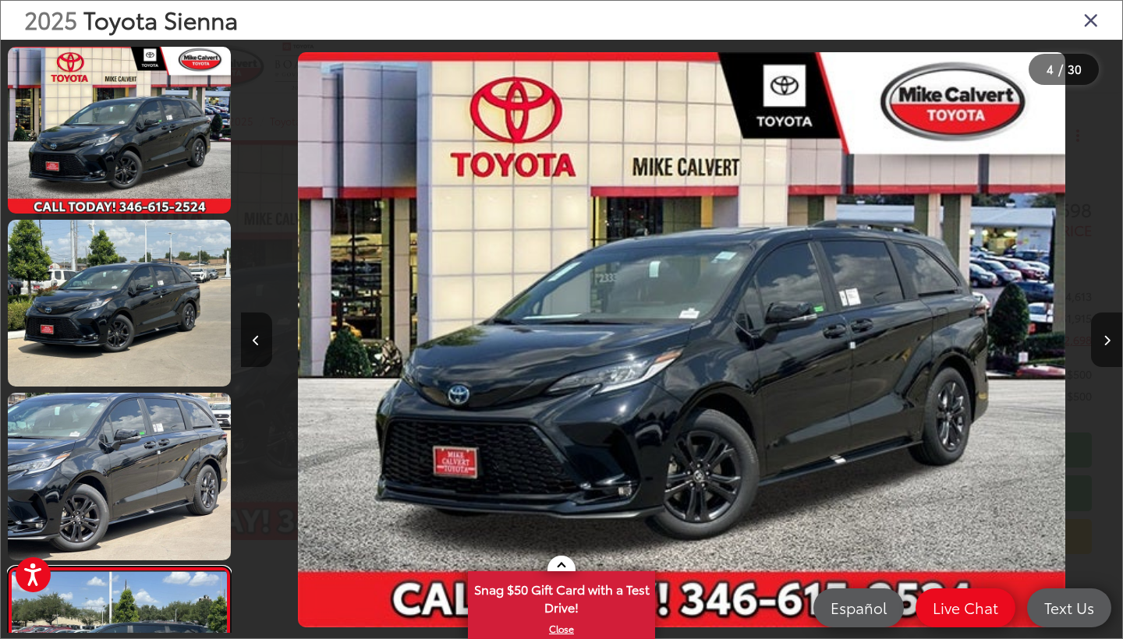
scroll to position [359, 0]
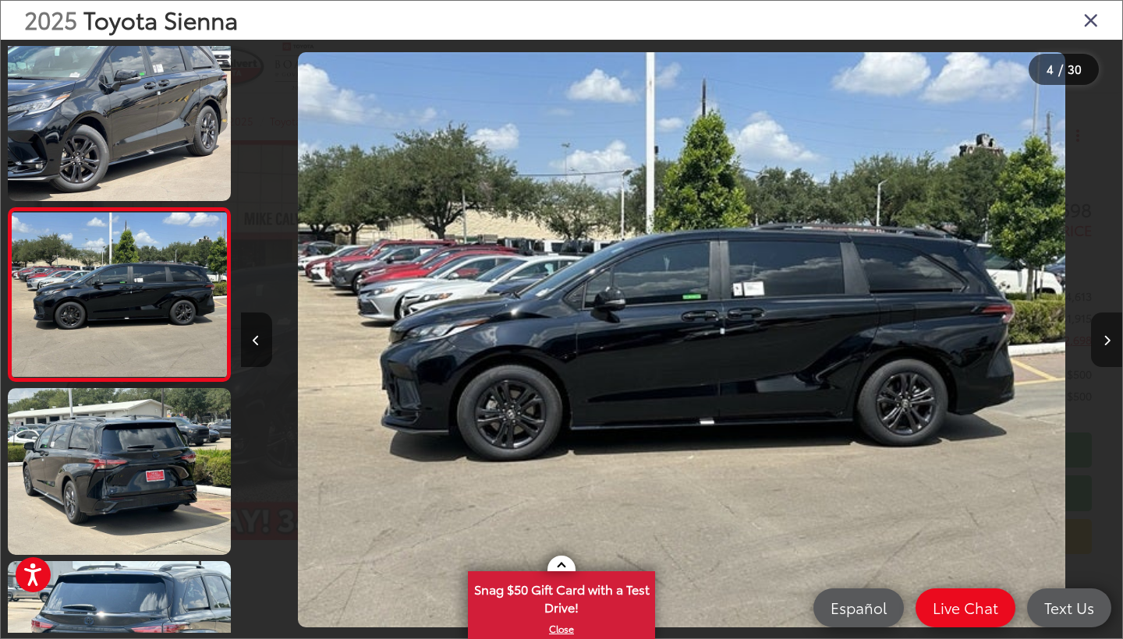
click at [1095, 342] on button "Next image" at bounding box center [1106, 340] width 31 height 55
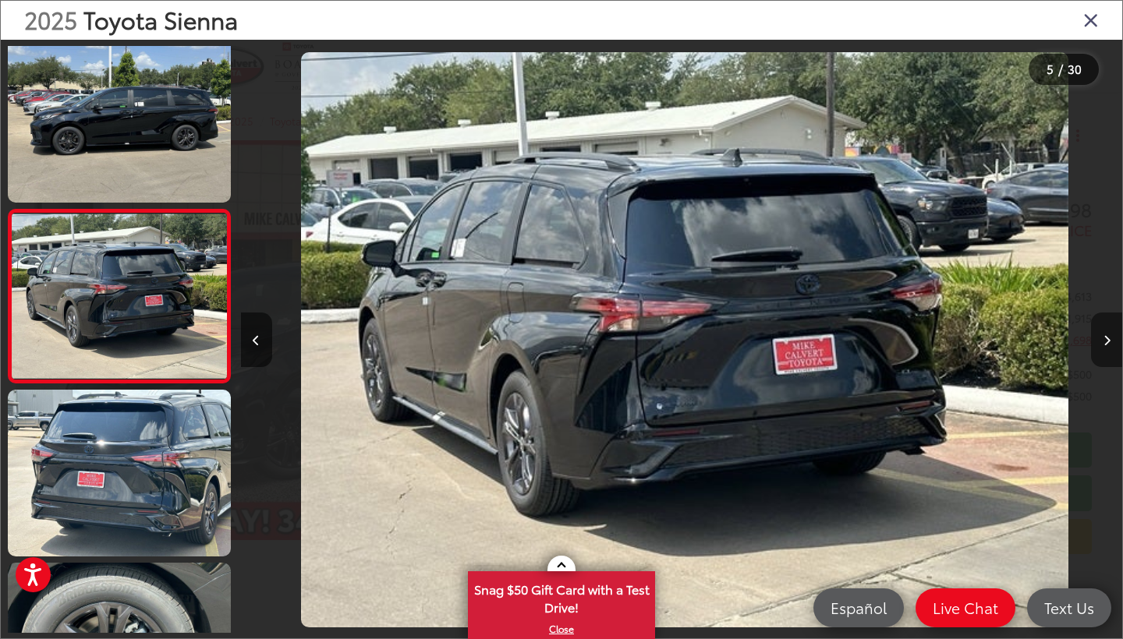
scroll to position [532, 0]
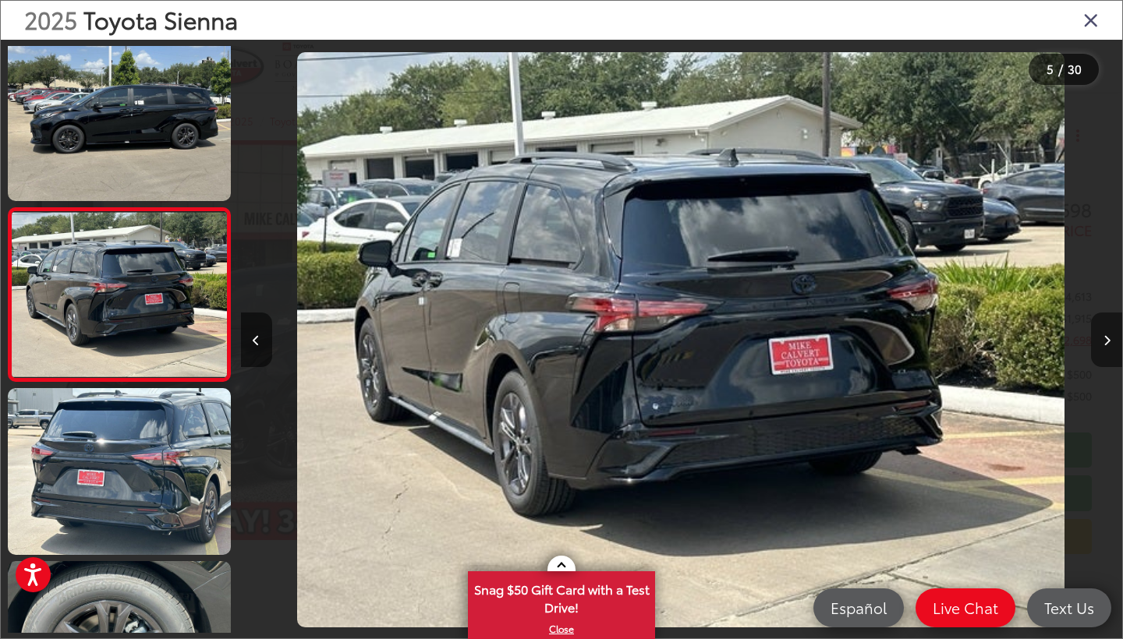
click at [1095, 342] on button "Next image" at bounding box center [1106, 340] width 31 height 55
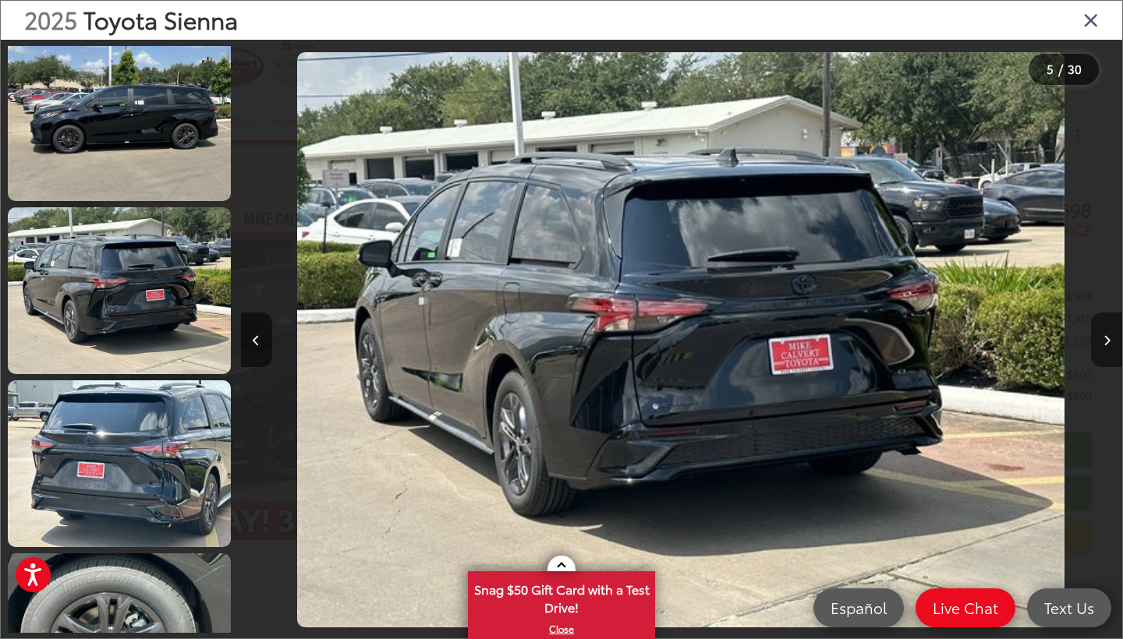
scroll to position [706, 0]
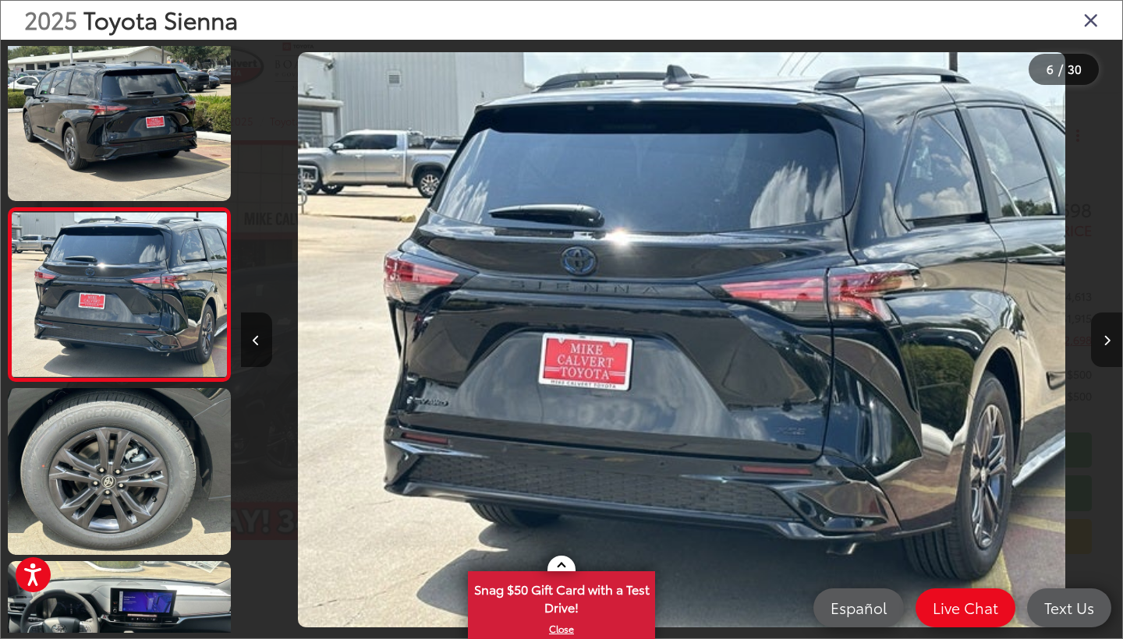
click at [1095, 342] on button "Next image" at bounding box center [1106, 340] width 31 height 55
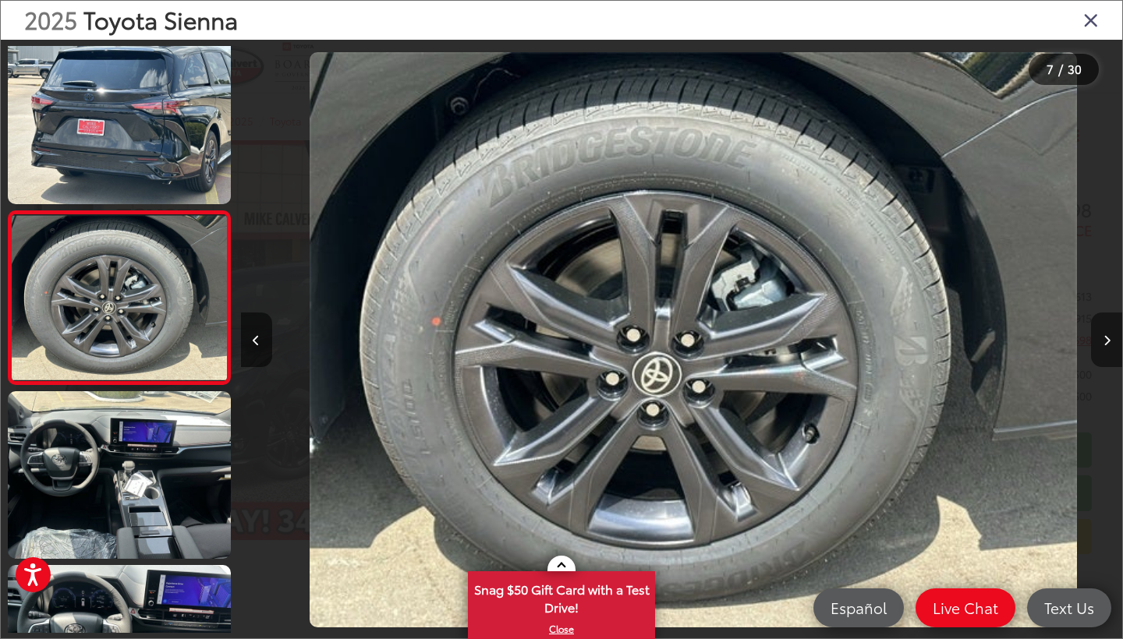
scroll to position [879, 0]
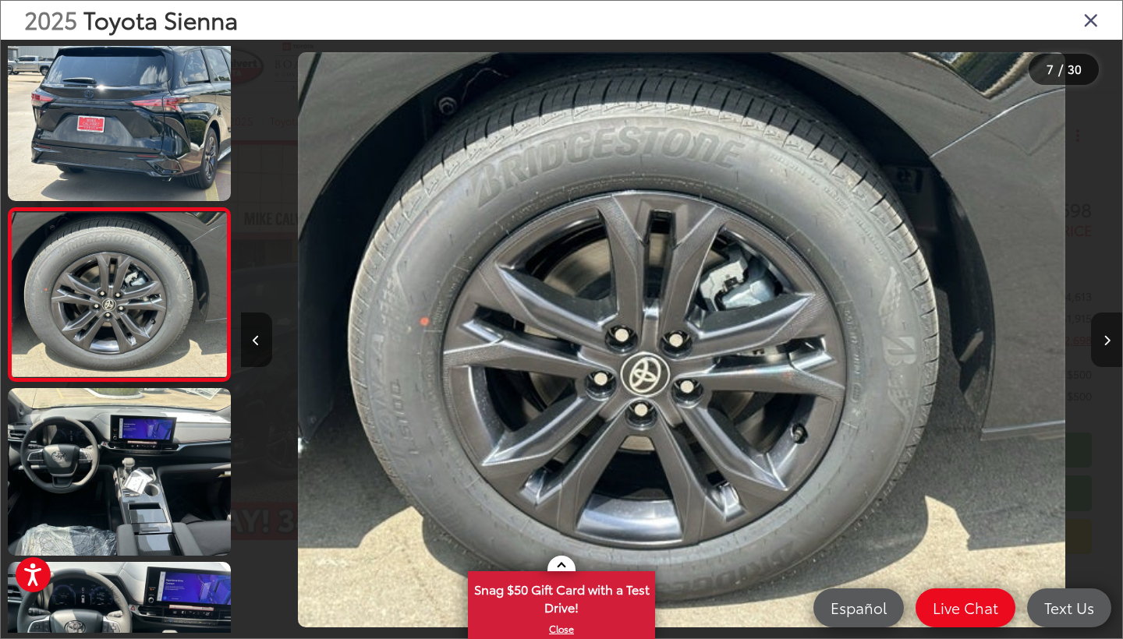
click at [1095, 342] on button "Next image" at bounding box center [1106, 340] width 31 height 55
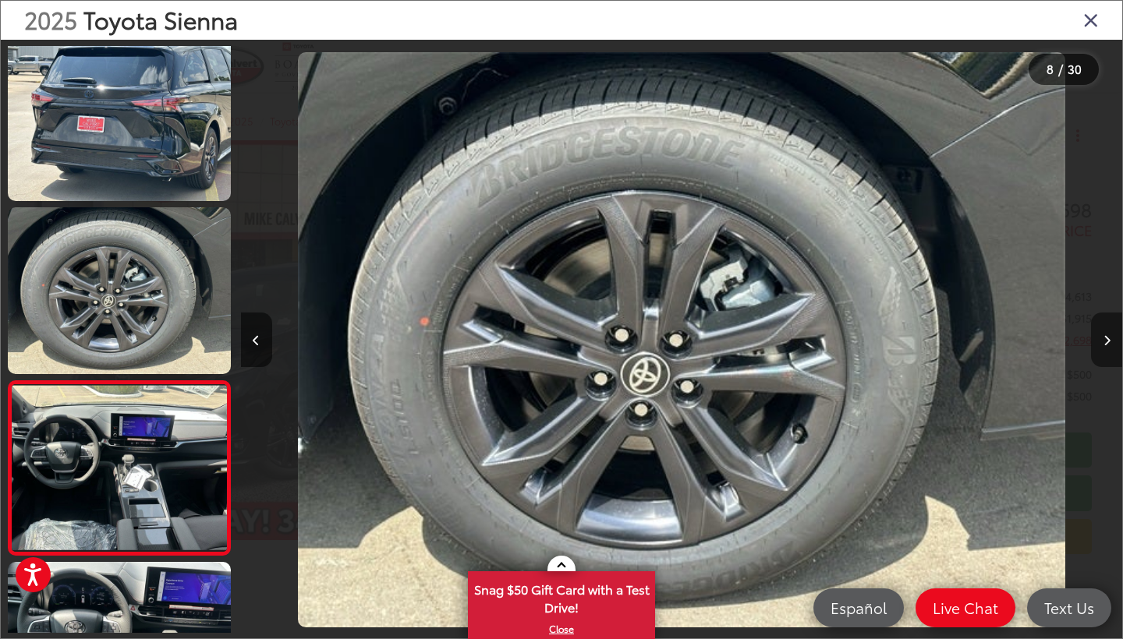
scroll to position [1052, 0]
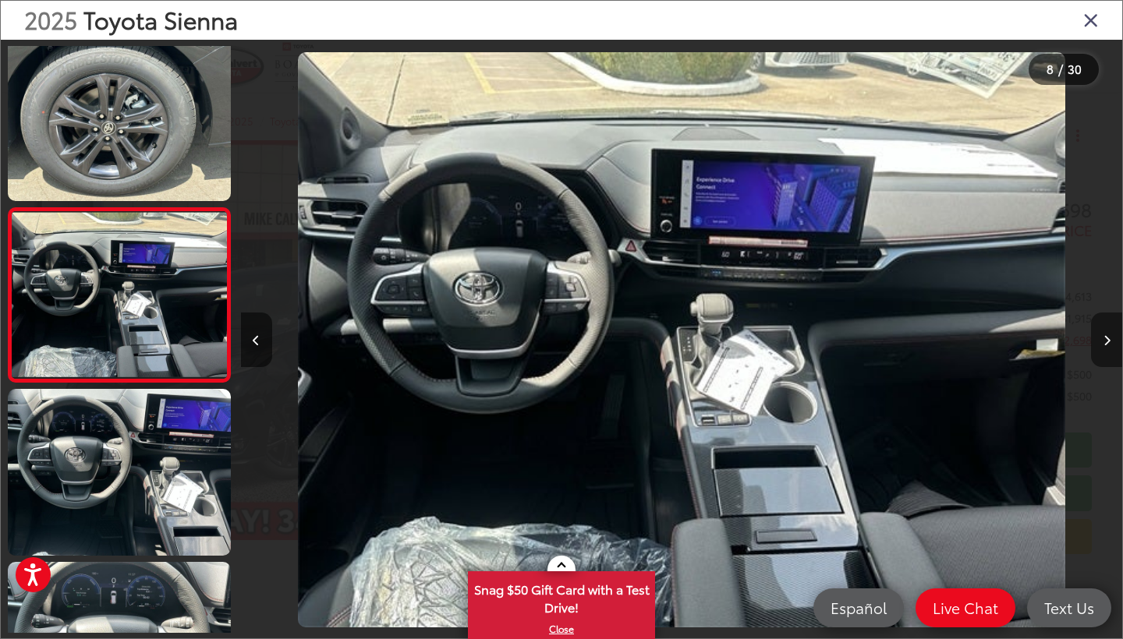
click at [1095, 342] on button "Next image" at bounding box center [1106, 340] width 31 height 55
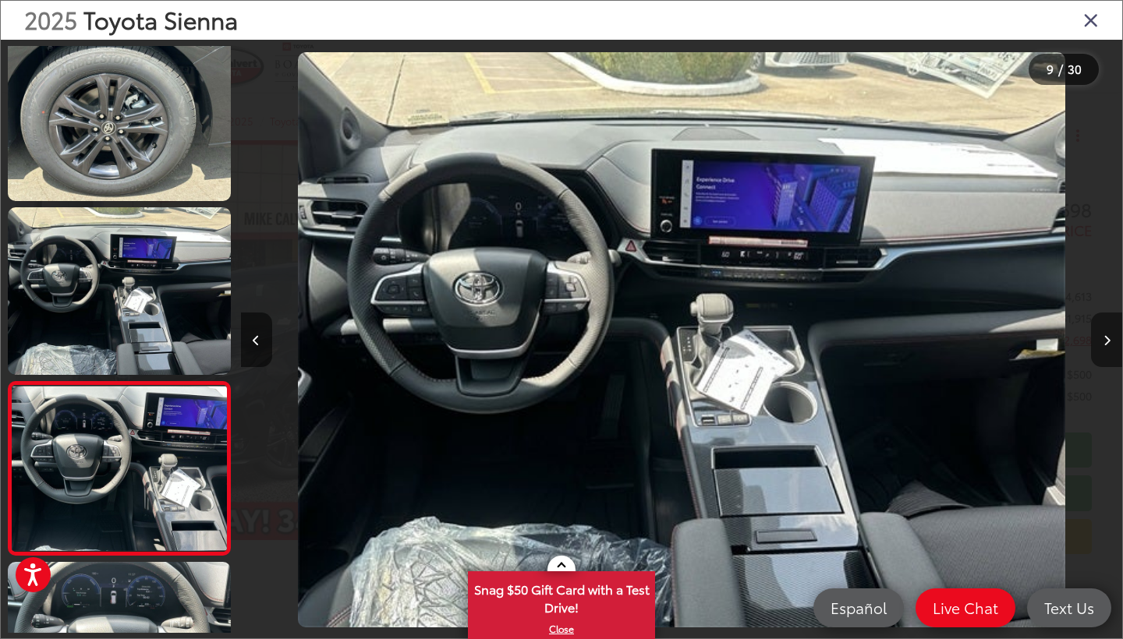
scroll to position [1226, 0]
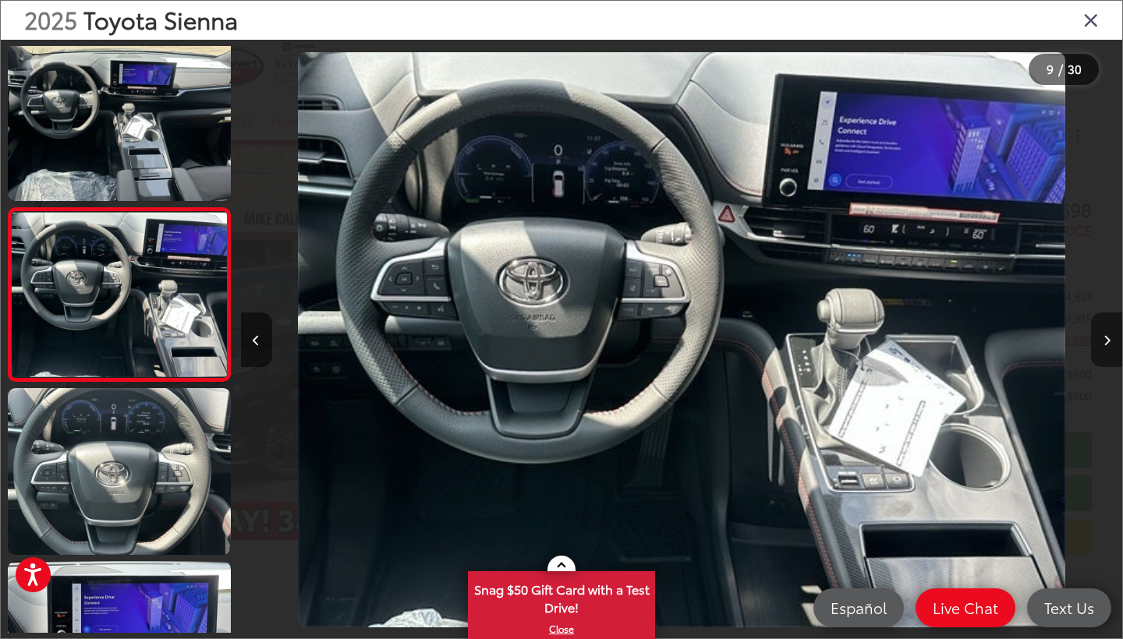
click at [1095, 342] on button "Next image" at bounding box center [1106, 340] width 31 height 55
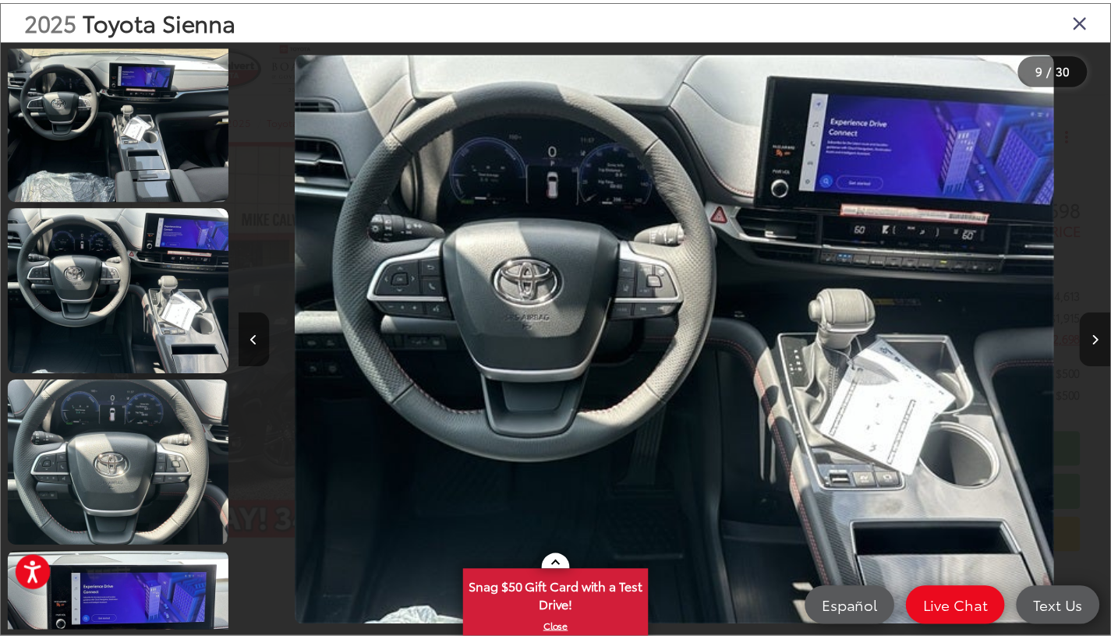
scroll to position [1399, 0]
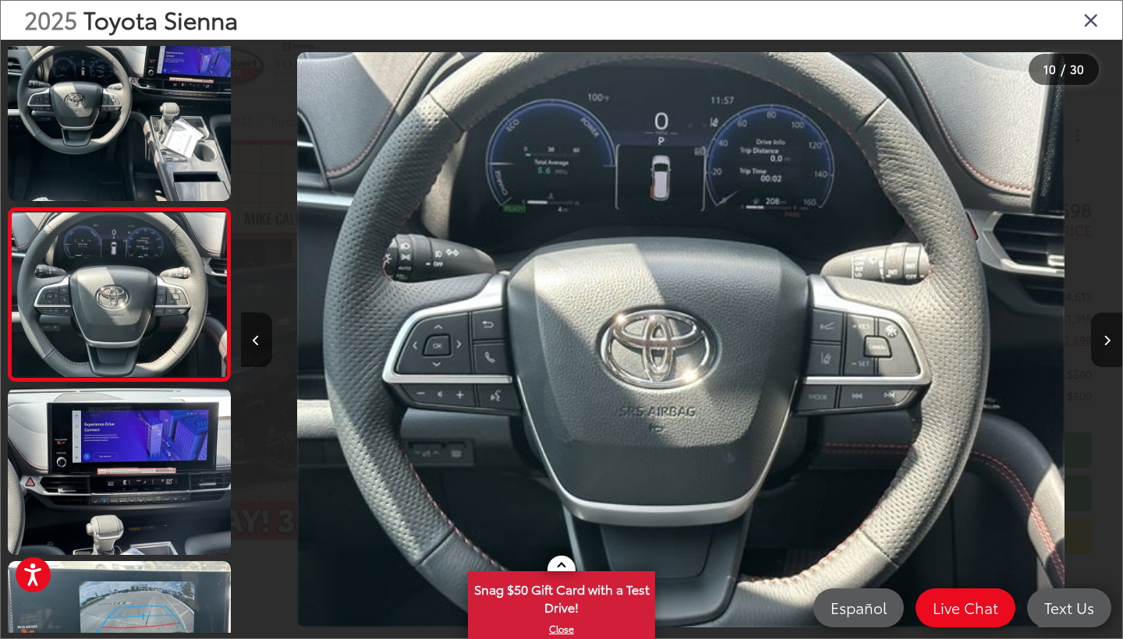
click at [1088, 30] on icon "Close gallery" at bounding box center [1091, 19] width 16 height 20
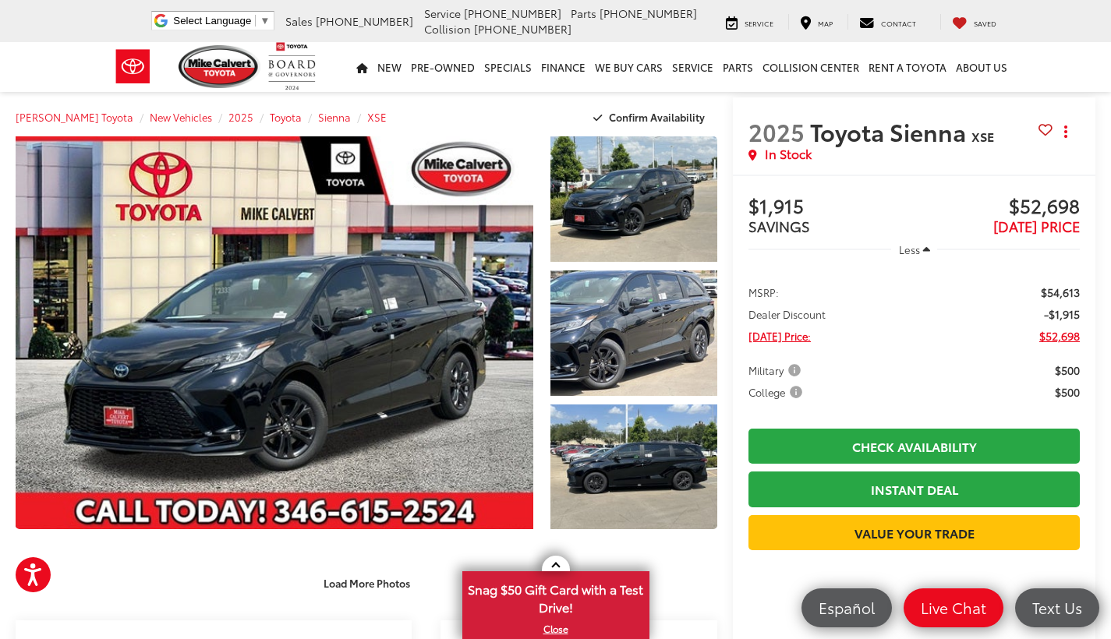
scroll to position [0, 0]
